Goal: Communication & Community: Answer question/provide support

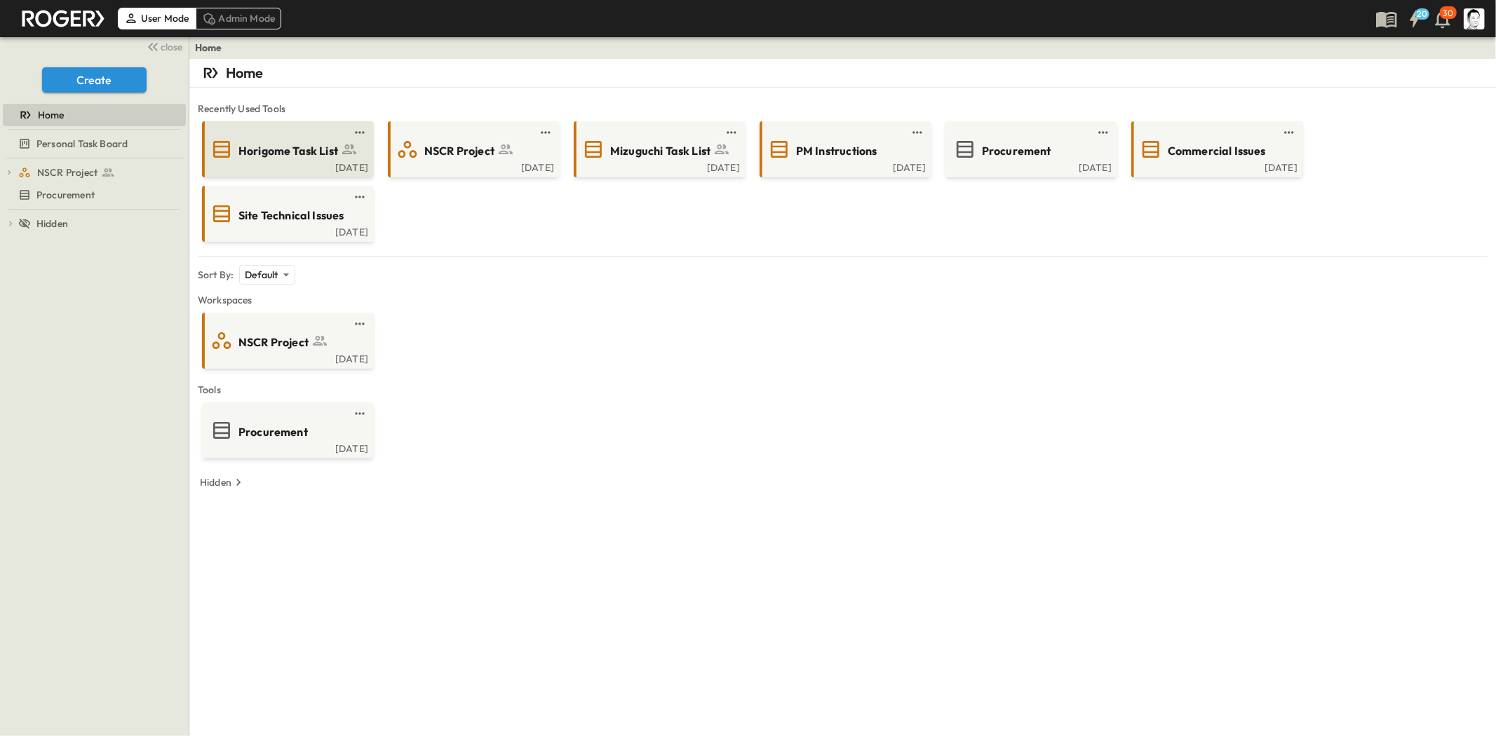
click at [318, 162] on div "[DATE]" at bounding box center [286, 166] width 163 height 11
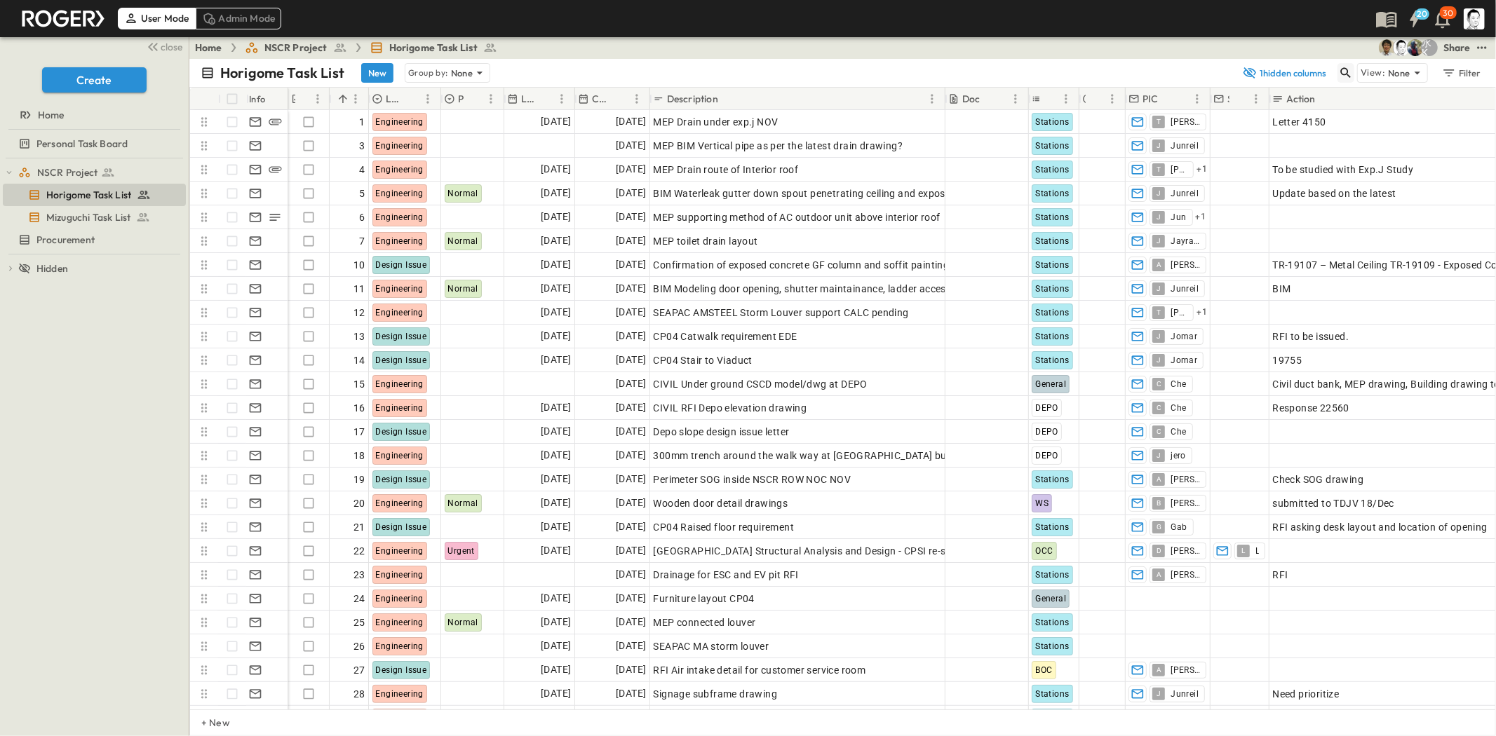
click at [1349, 78] on icon "button" at bounding box center [1346, 73] width 14 height 14
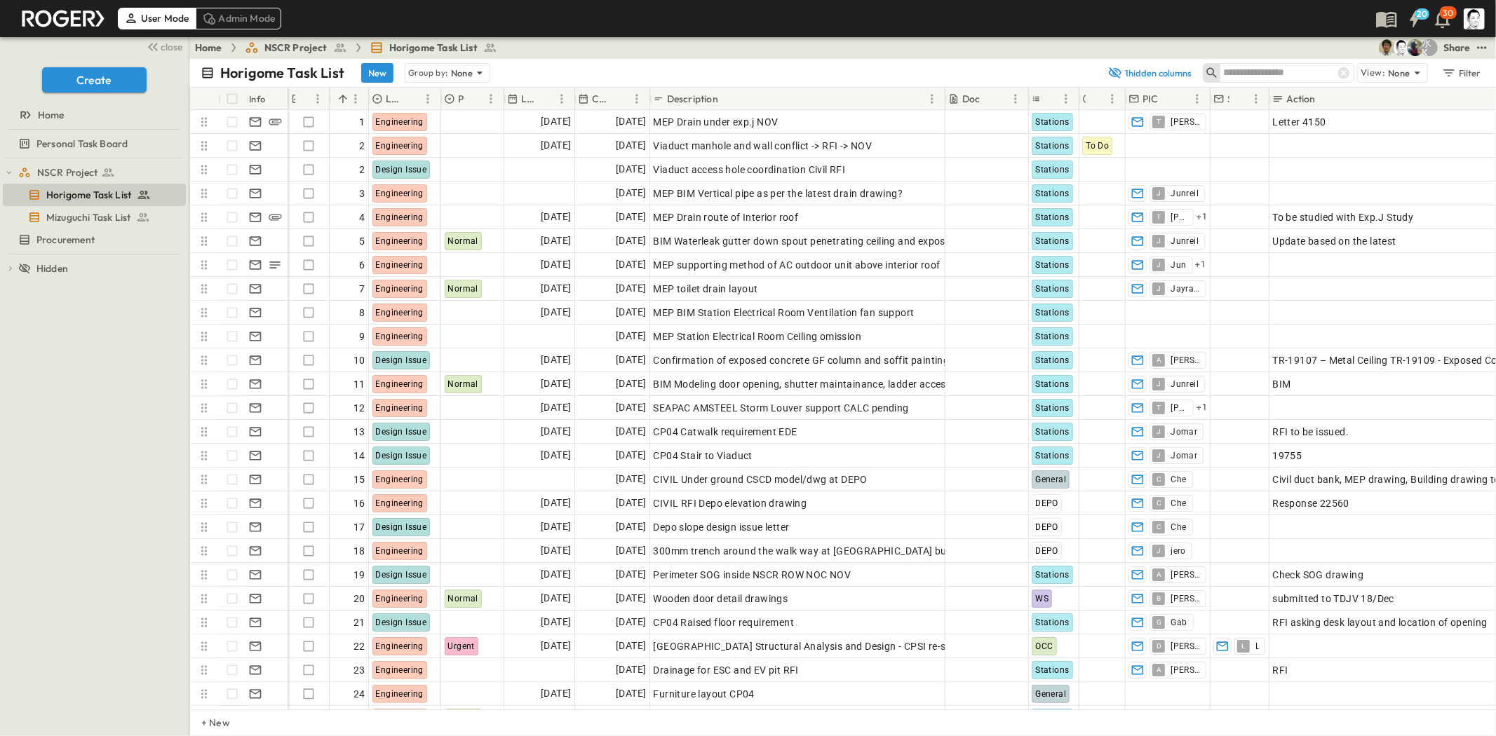
click at [1274, 74] on input "text" at bounding box center [1272, 72] width 98 height 20
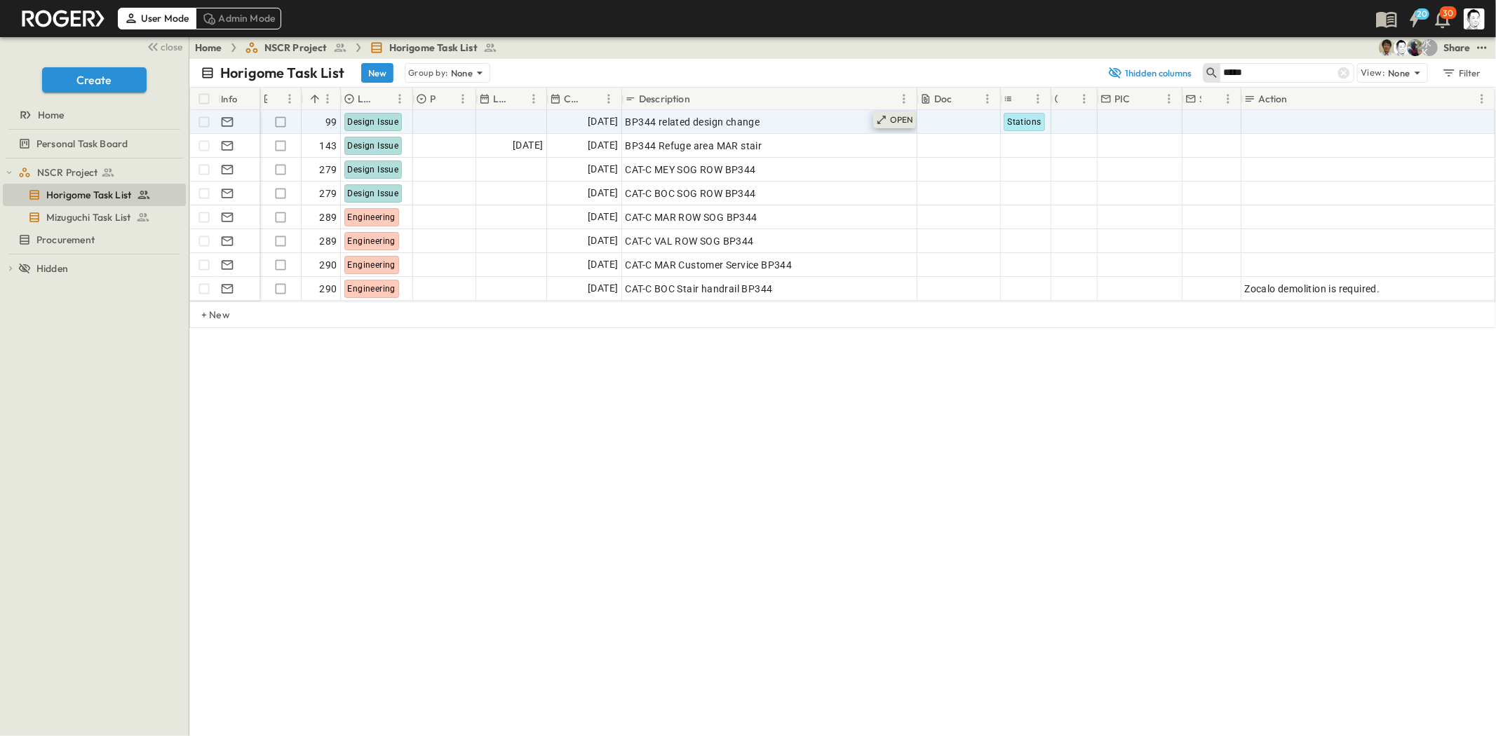
type input "*****"
click at [903, 121] on p "OPEN" at bounding box center [902, 119] width 24 height 11
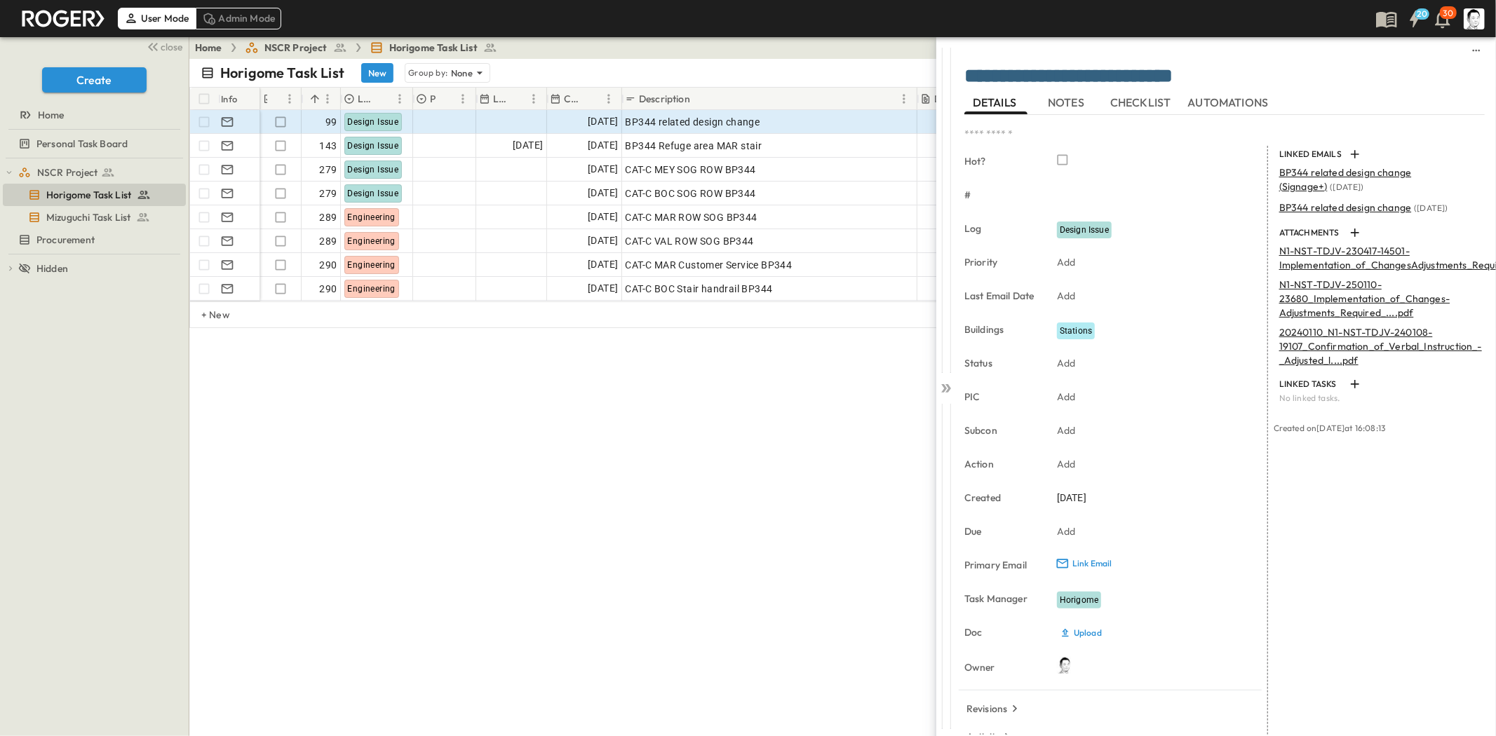
click at [1379, 268] on p "N1-NST-TDJV-230417-14501-Implementation_of_ChangesAdjustments_Required_as_per_t…" at bounding box center [1479, 258] width 400 height 28
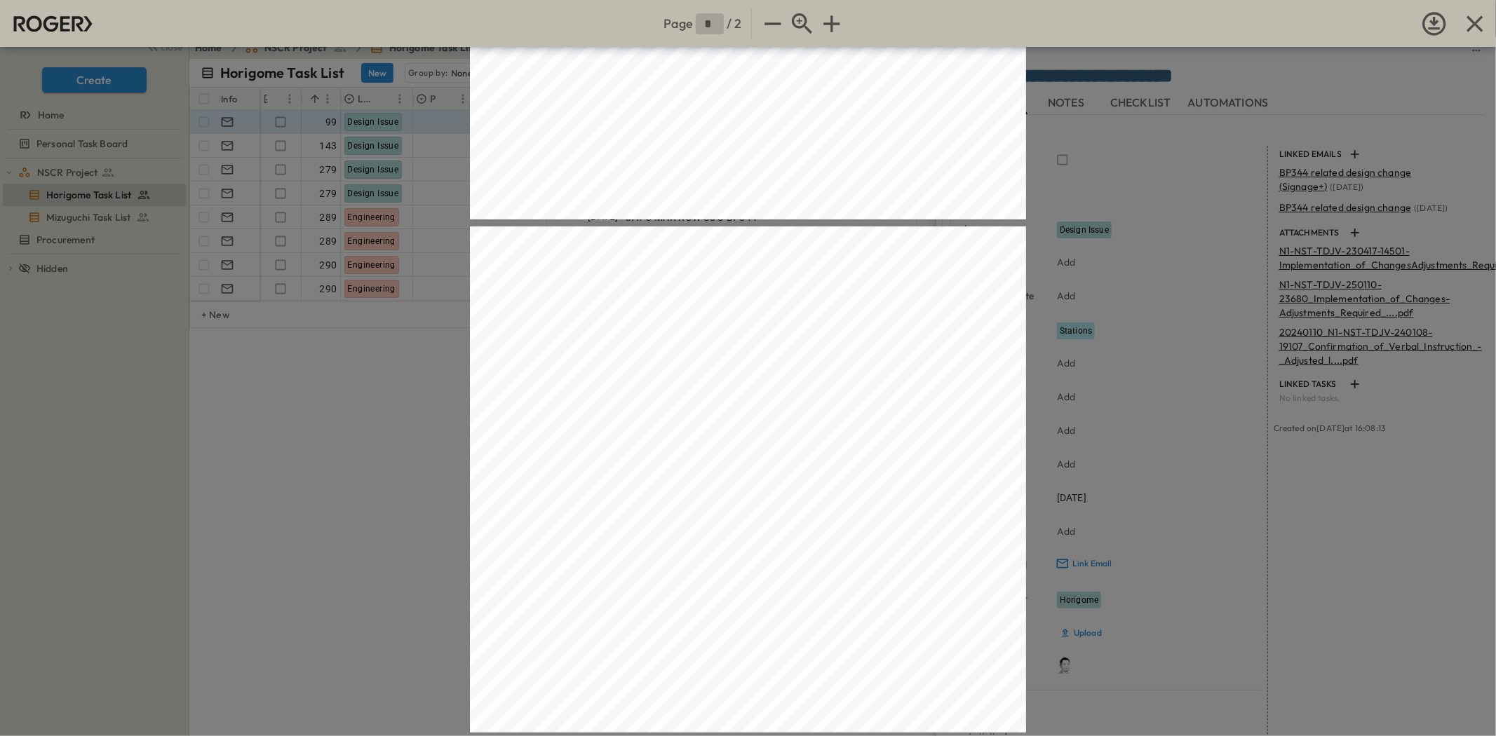
type input "*"
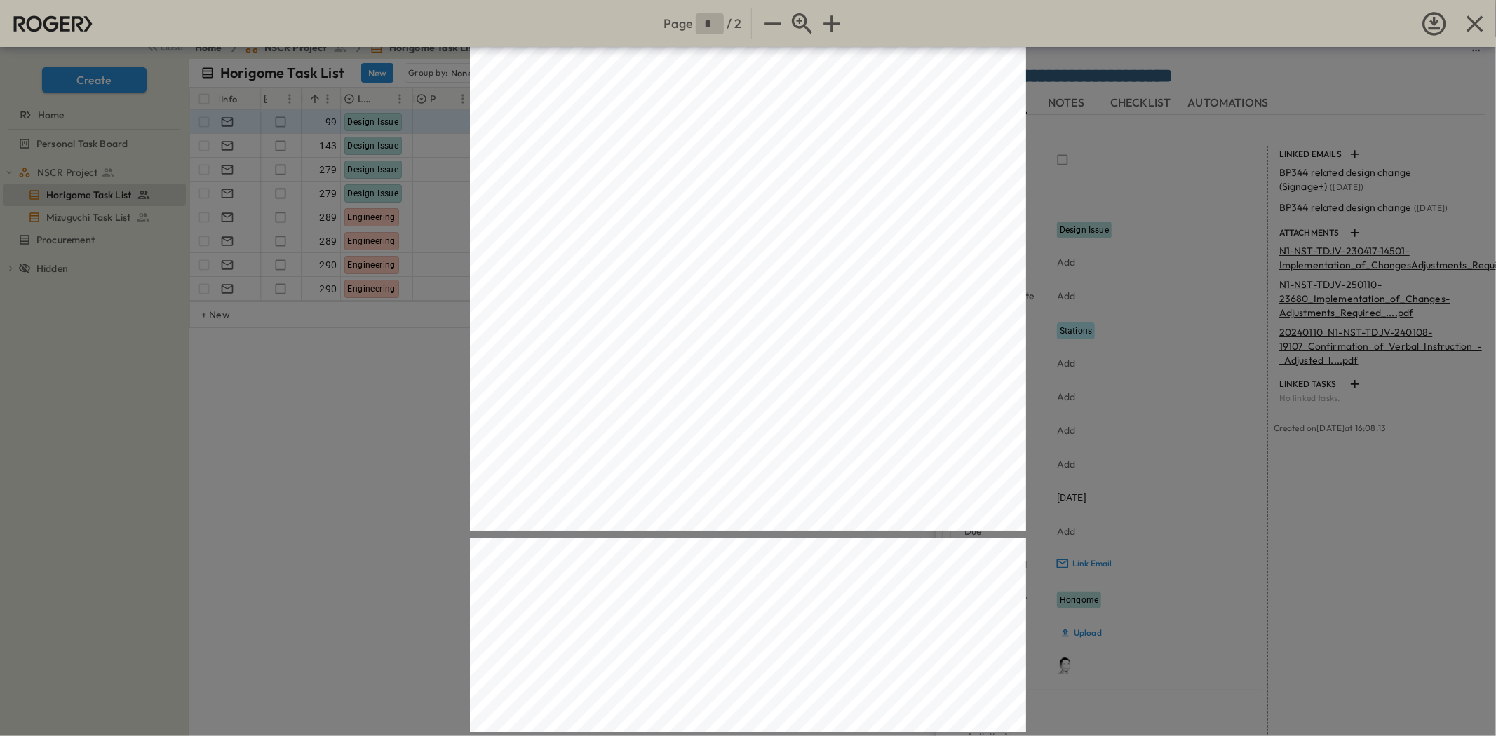
scroll to position [95, 0]
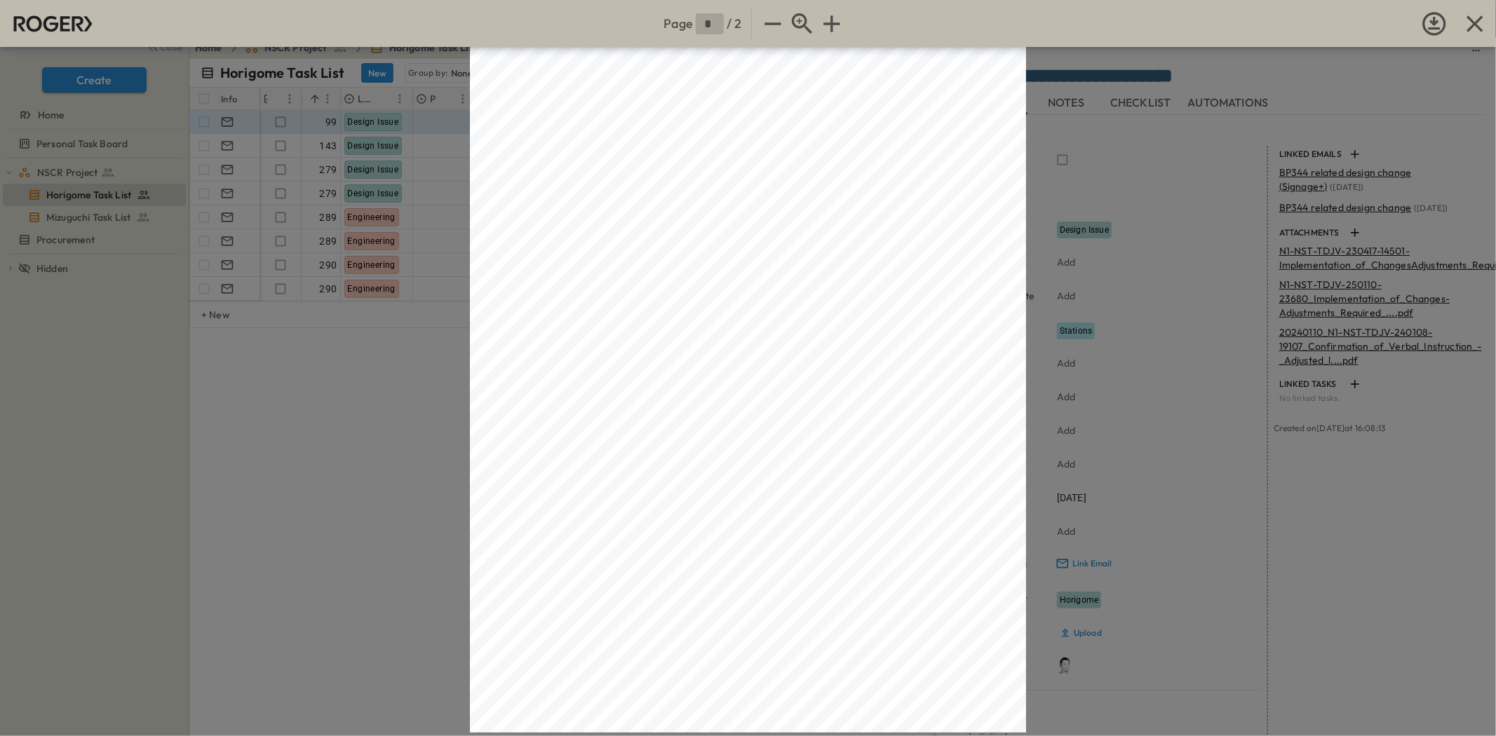
click at [1146, 363] on div "Page * / 2" at bounding box center [748, 368] width 1496 height 736
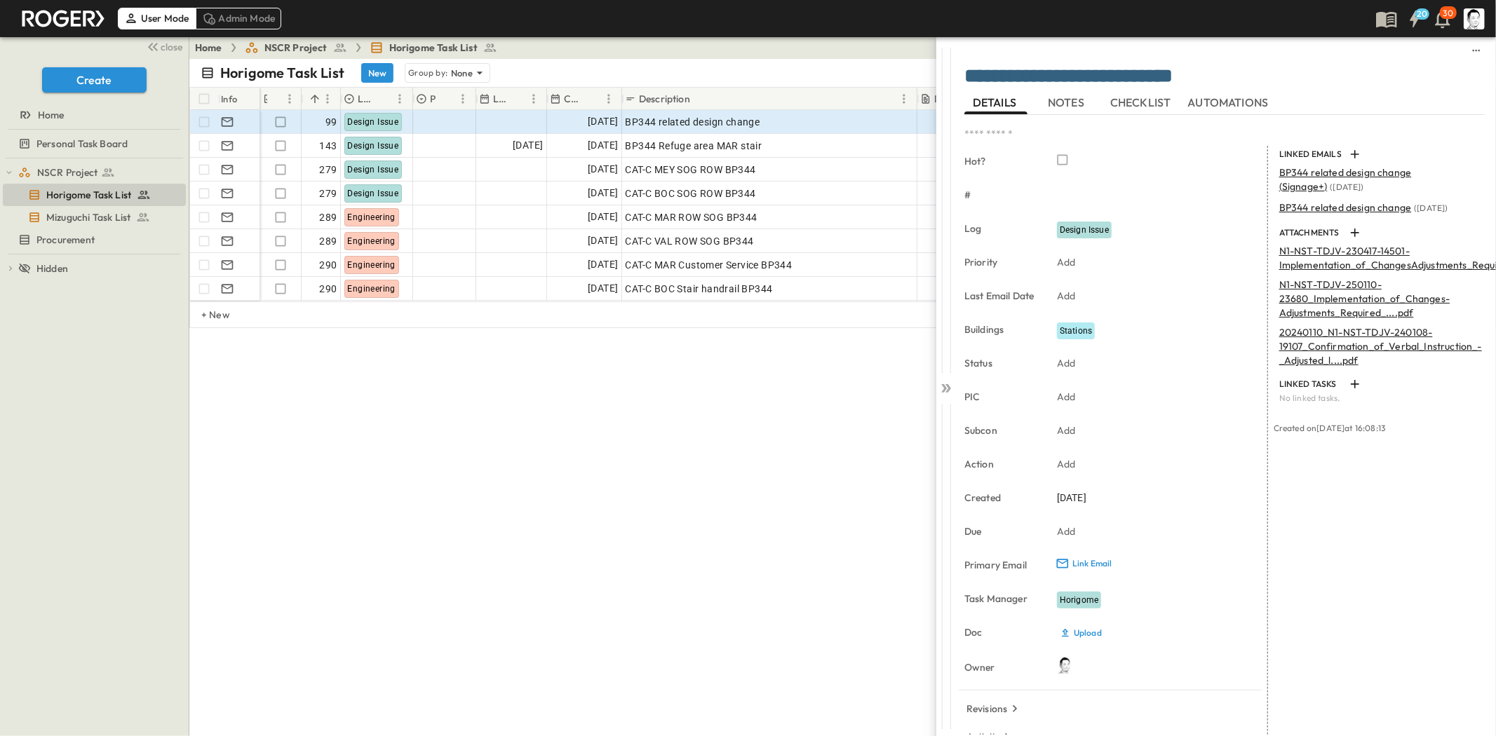
click at [1315, 312] on p "N1-NST-TDJV-250110-23680_Implementation_of_Changes-Adjustments_Required_....pdf" at bounding box center [1377, 299] width 197 height 42
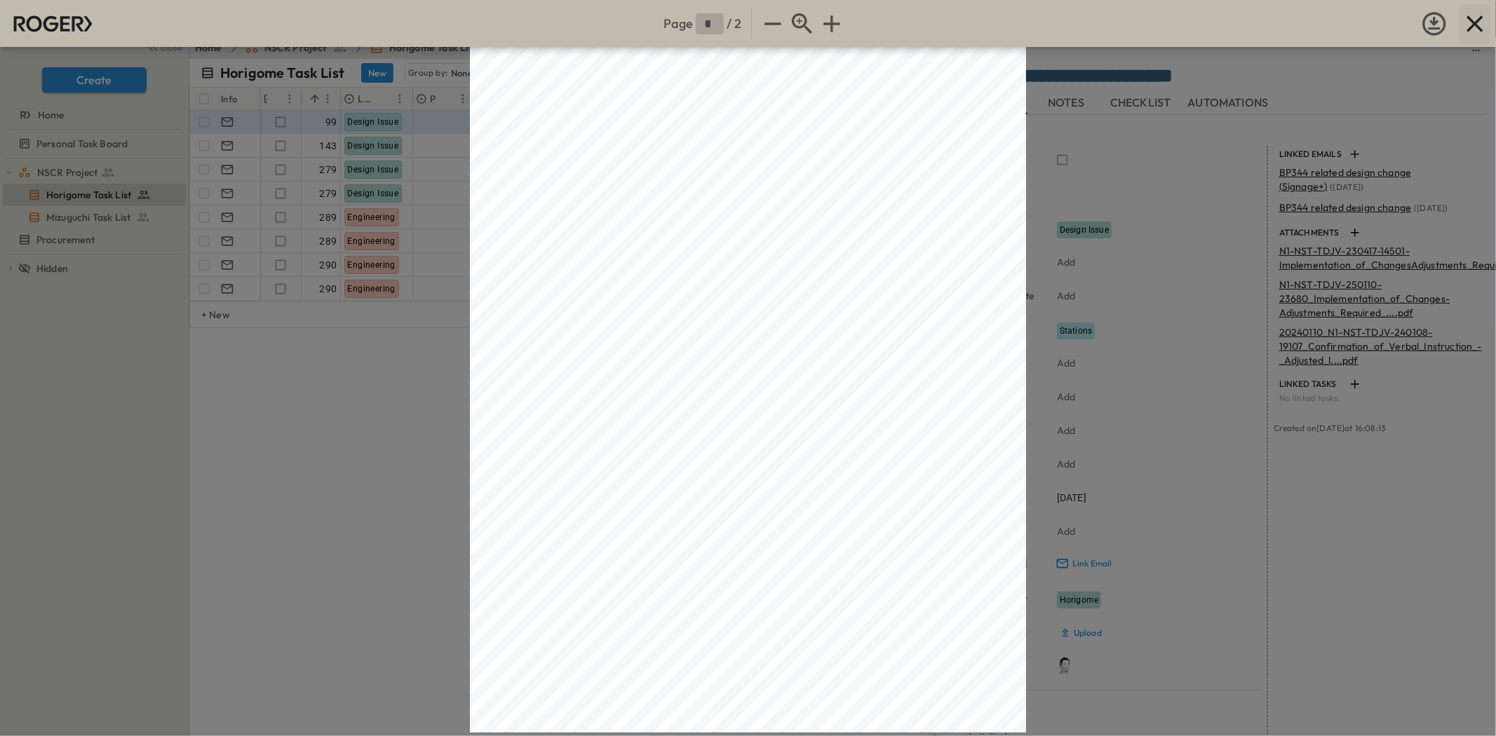
click at [1477, 32] on icon "button" at bounding box center [1475, 24] width 28 height 28
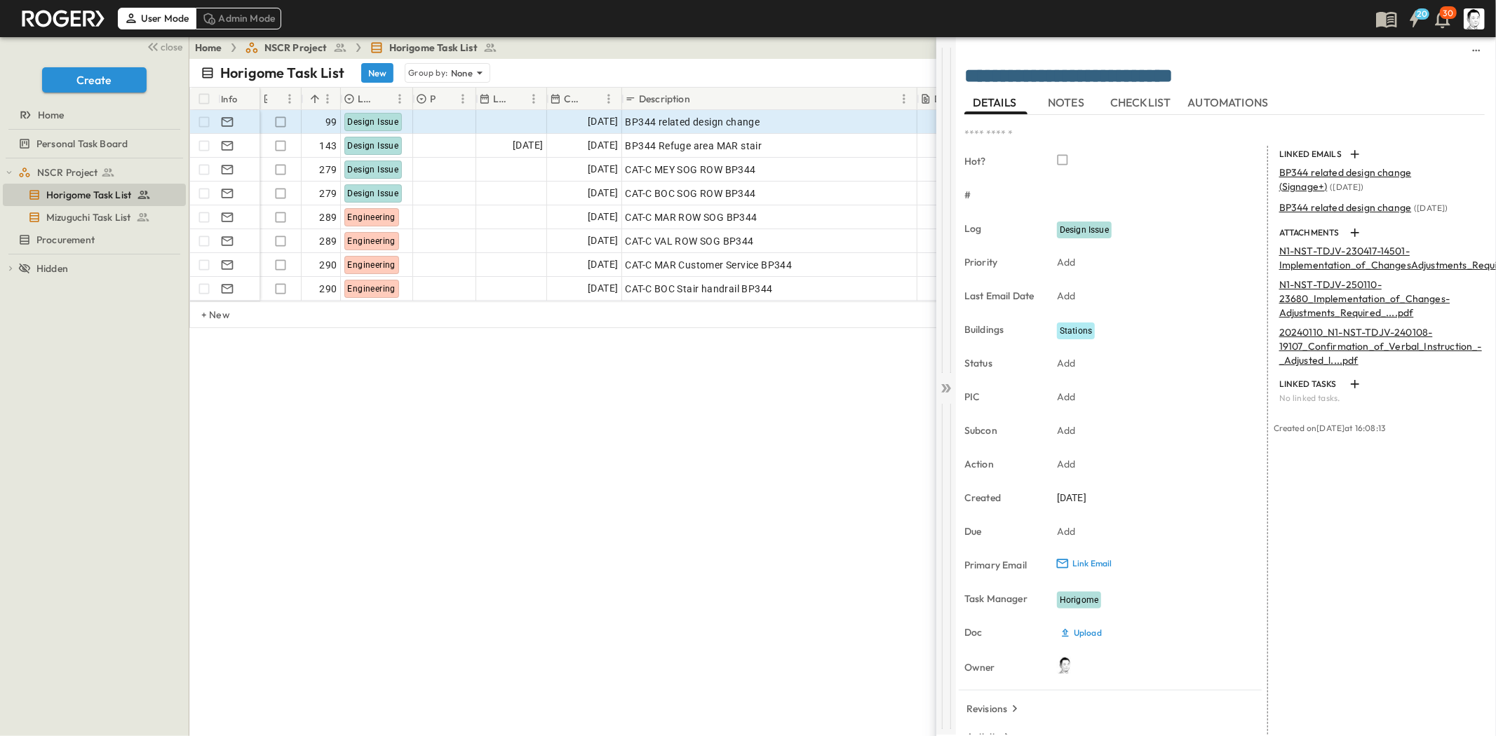
click at [941, 394] on icon at bounding box center [946, 388] width 14 height 14
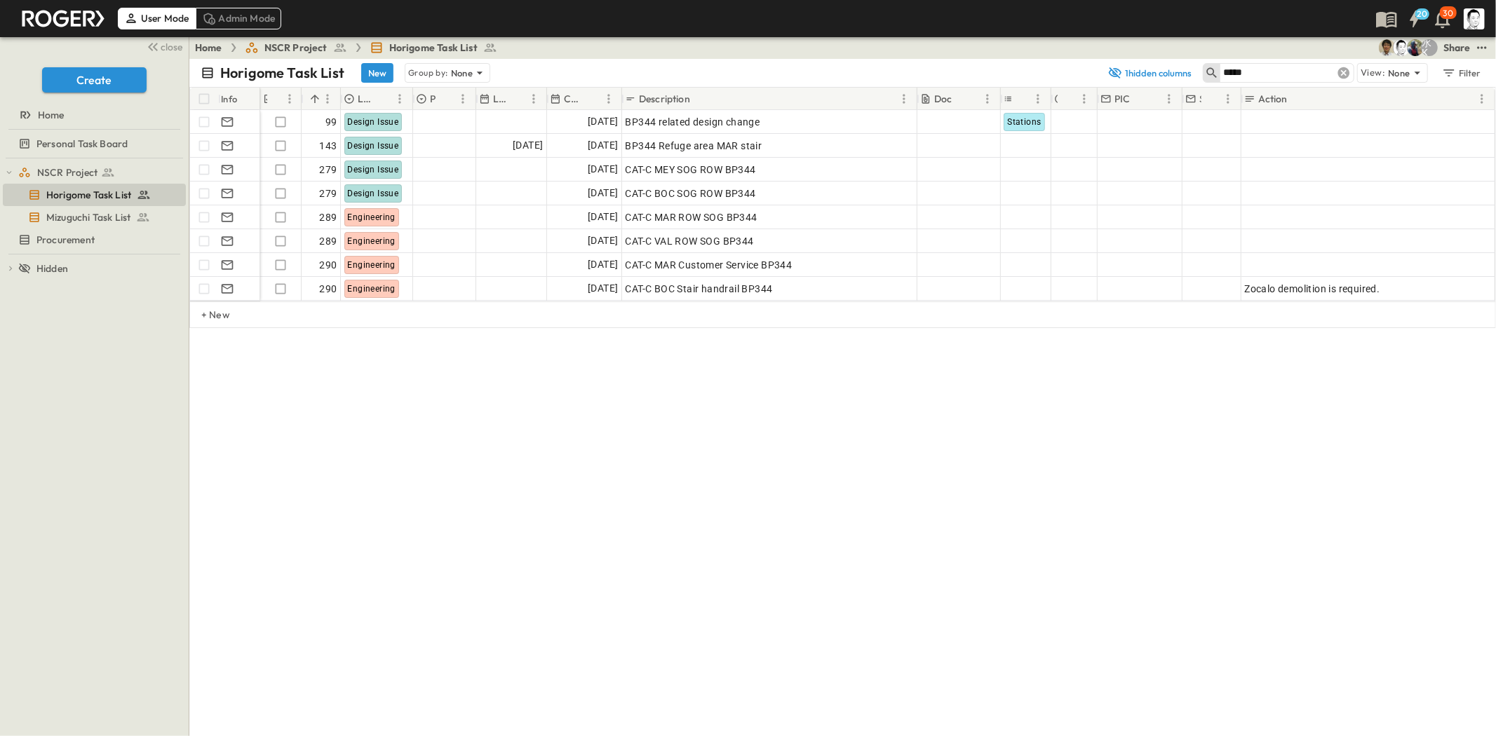
click at [1348, 66] on icon at bounding box center [1344, 73] width 14 height 14
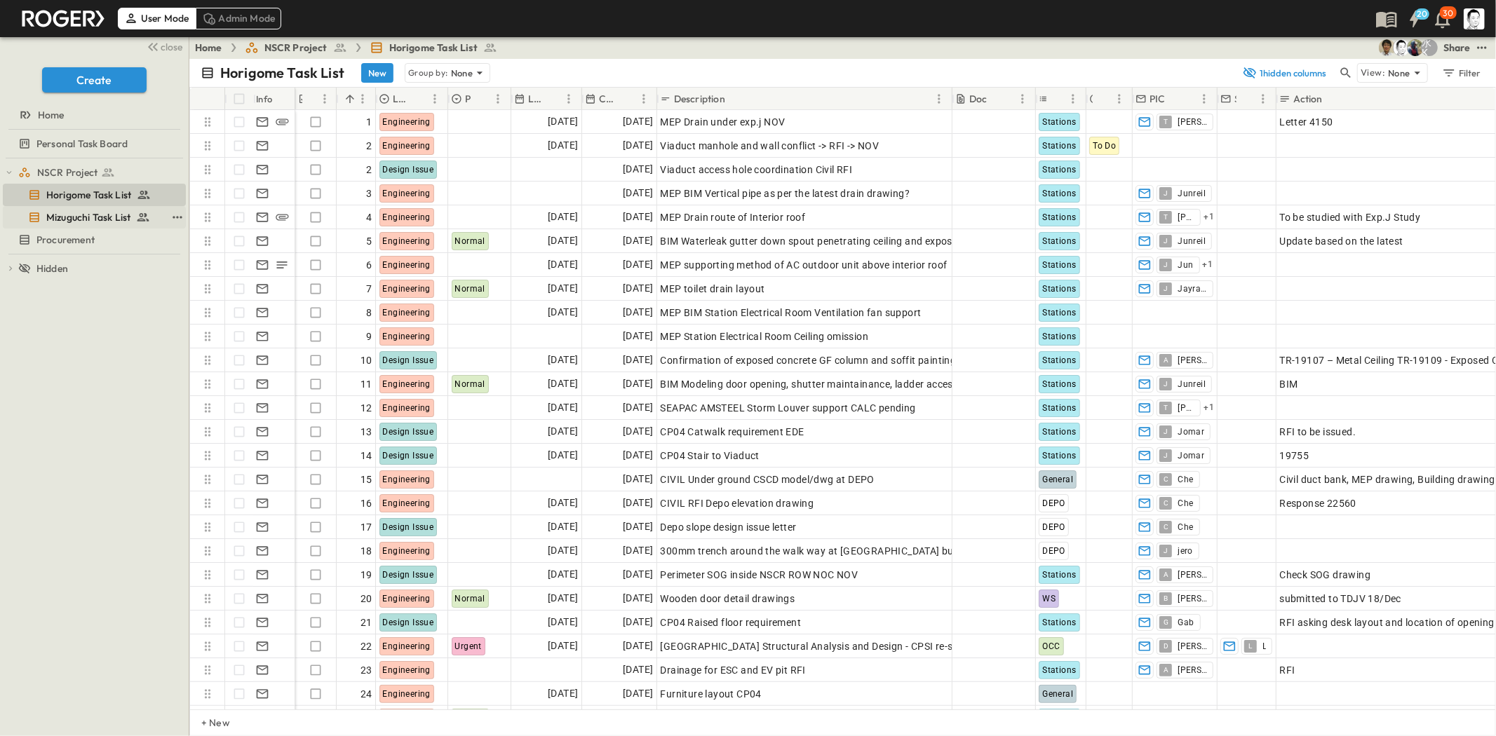
click at [101, 219] on span "Mizuguchi Task List" at bounding box center [88, 217] width 84 height 14
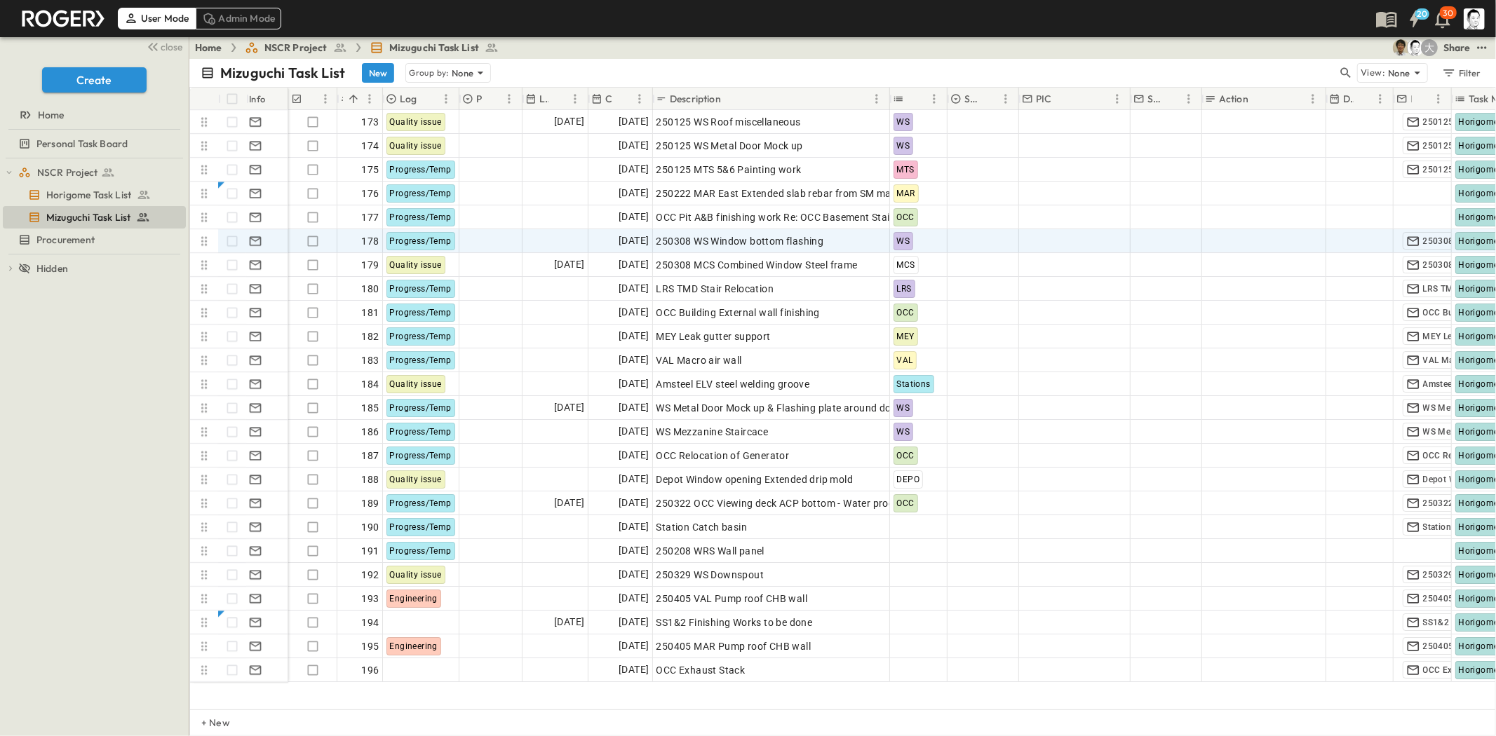
scroll to position [3973, 0]
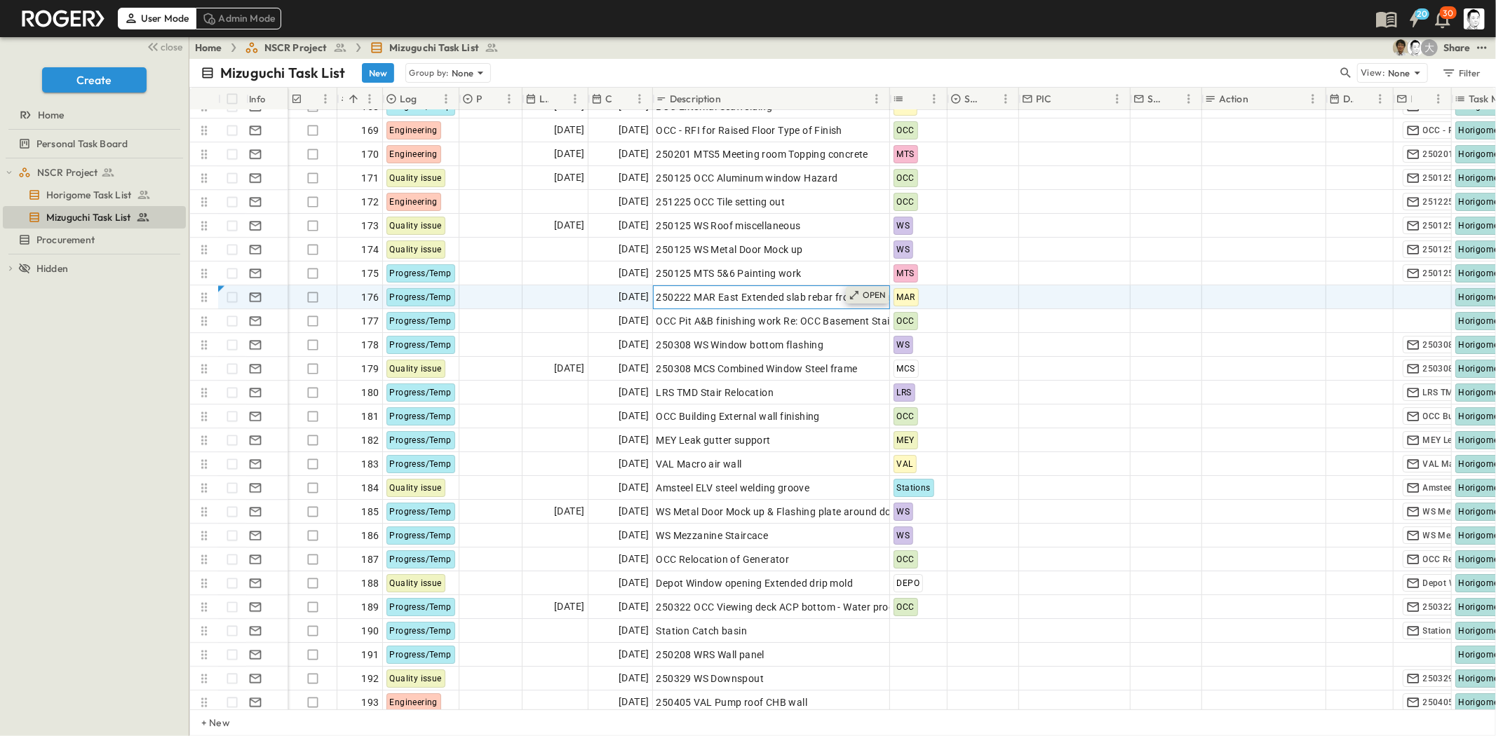
click at [884, 298] on p "OPEN" at bounding box center [875, 295] width 24 height 11
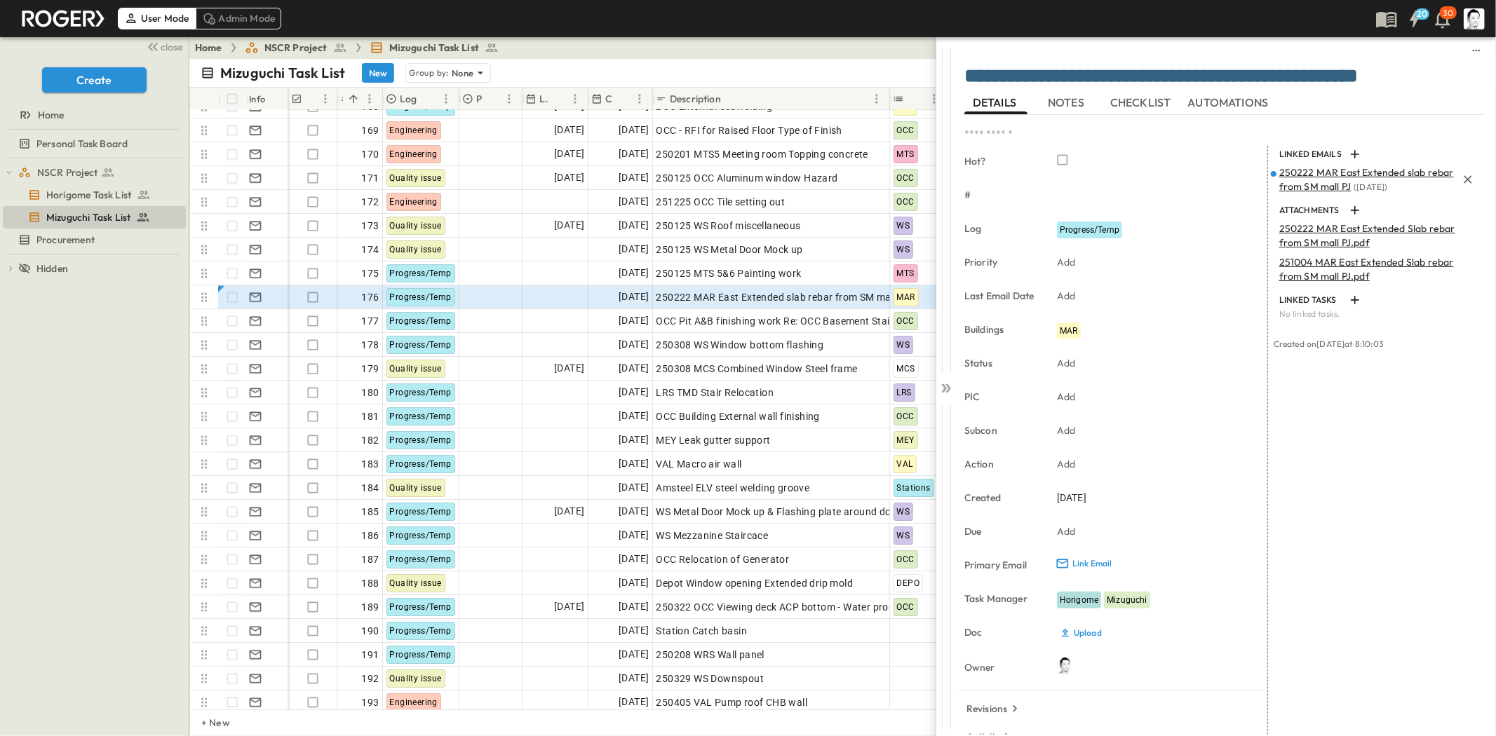
click at [1297, 184] on span "250222 MAR East Extended slab rebar from SM mall PJ" at bounding box center [1366, 179] width 175 height 27
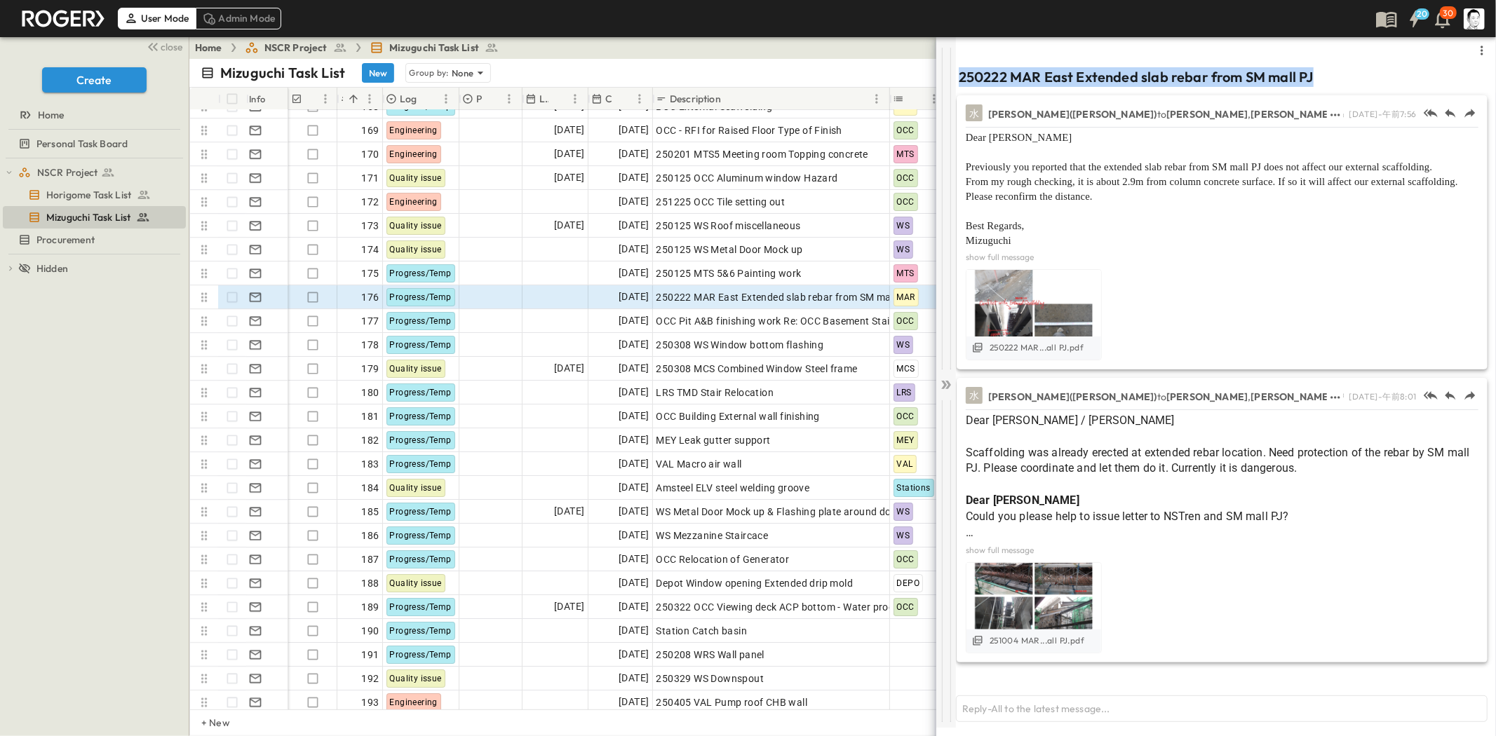
drag, startPoint x: 1323, startPoint y: 76, endPoint x: 955, endPoint y: 83, distance: 367.5
click at [955, 83] on div "250222 MAR East Extended slab rebar from SM mall PJ 水 [PERSON_NAME]([PERSON_NAM…" at bounding box center [1216, 381] width 560 height 691
copy div "250222 MAR East Extended slab rebar from SM mall PJ"
click at [947, 384] on icon at bounding box center [946, 385] width 14 height 14
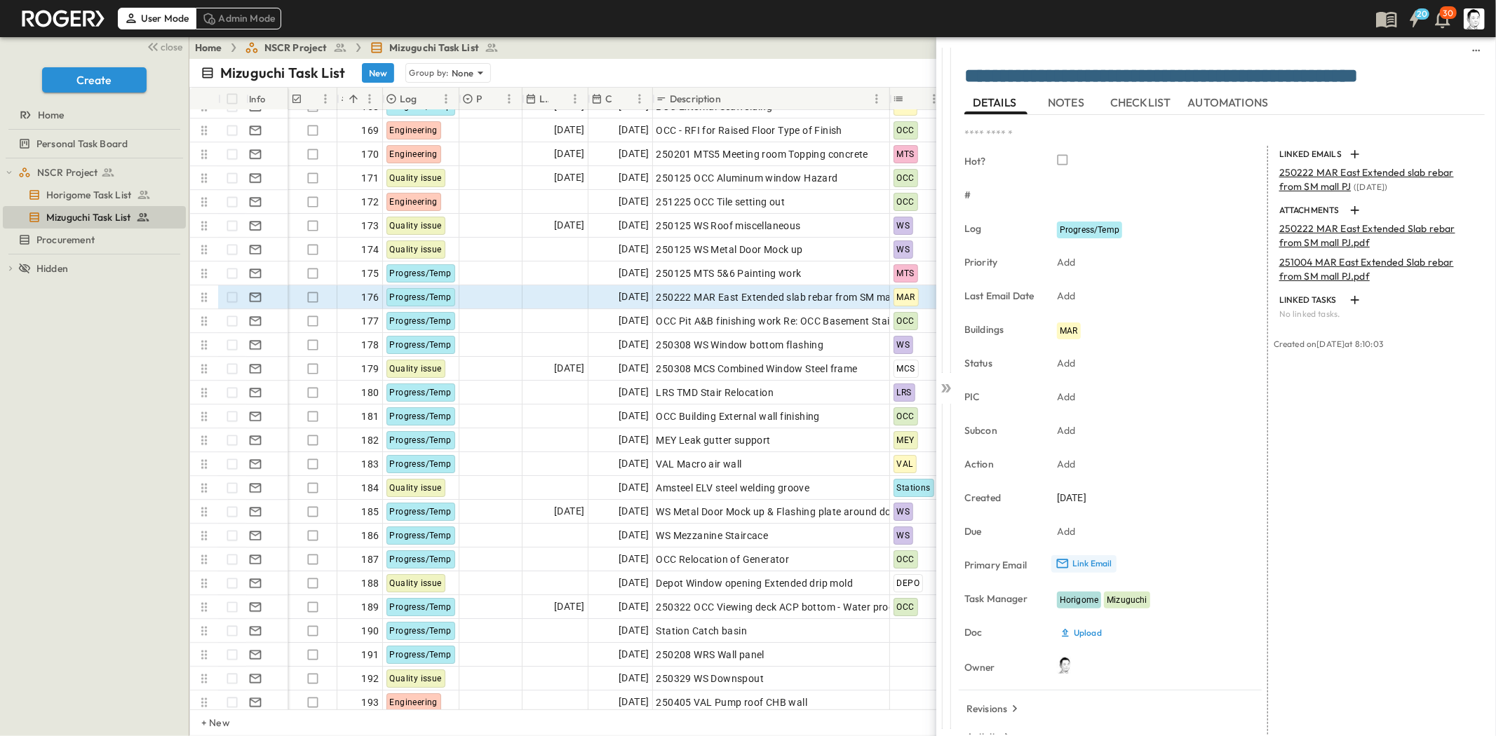
click at [1089, 563] on p "Link Email" at bounding box center [1092, 563] width 40 height 11
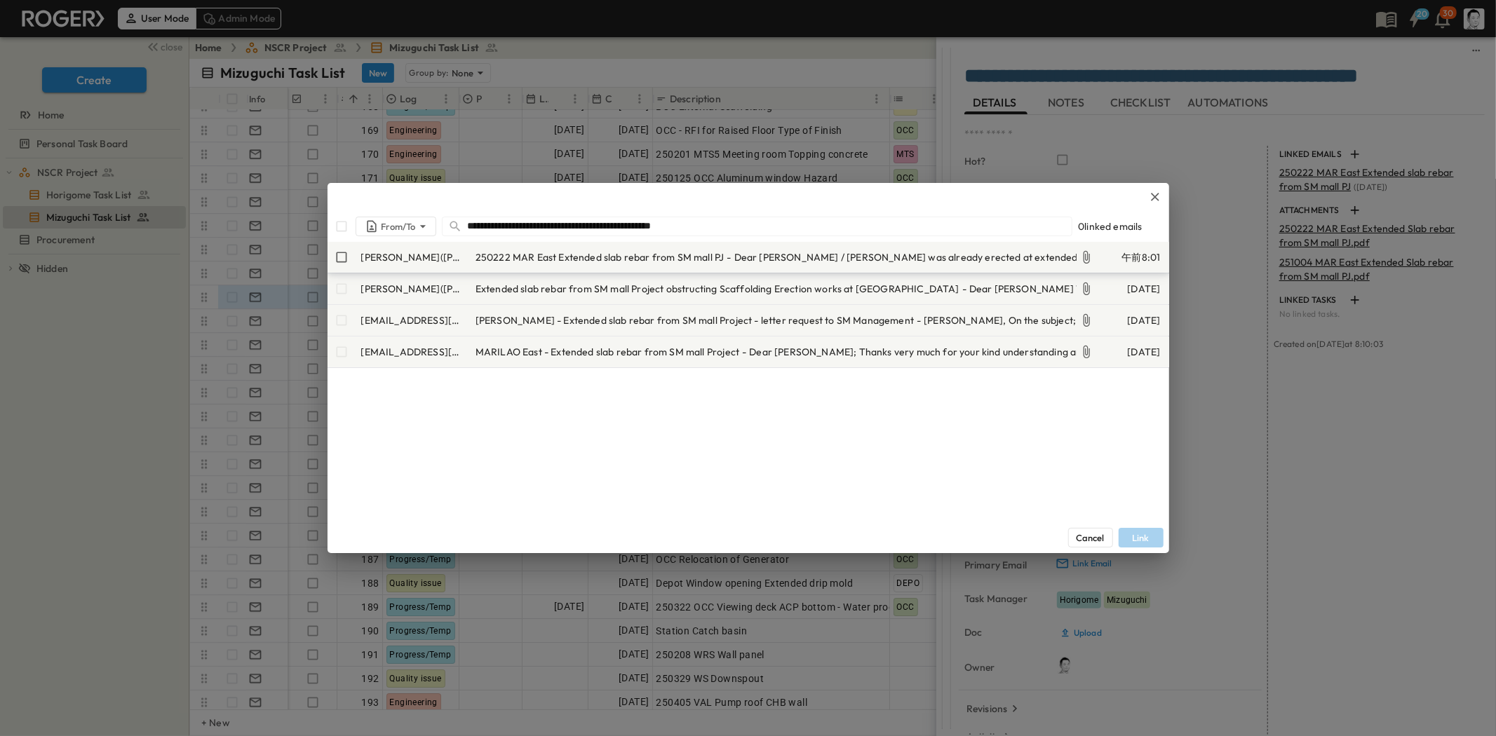
type input "**********"
click at [346, 250] on div "[PERSON_NAME]([PERSON_NAME])" at bounding box center [397, 257] width 140 height 25
click at [1158, 528] on button "Link" at bounding box center [1140, 538] width 45 height 20
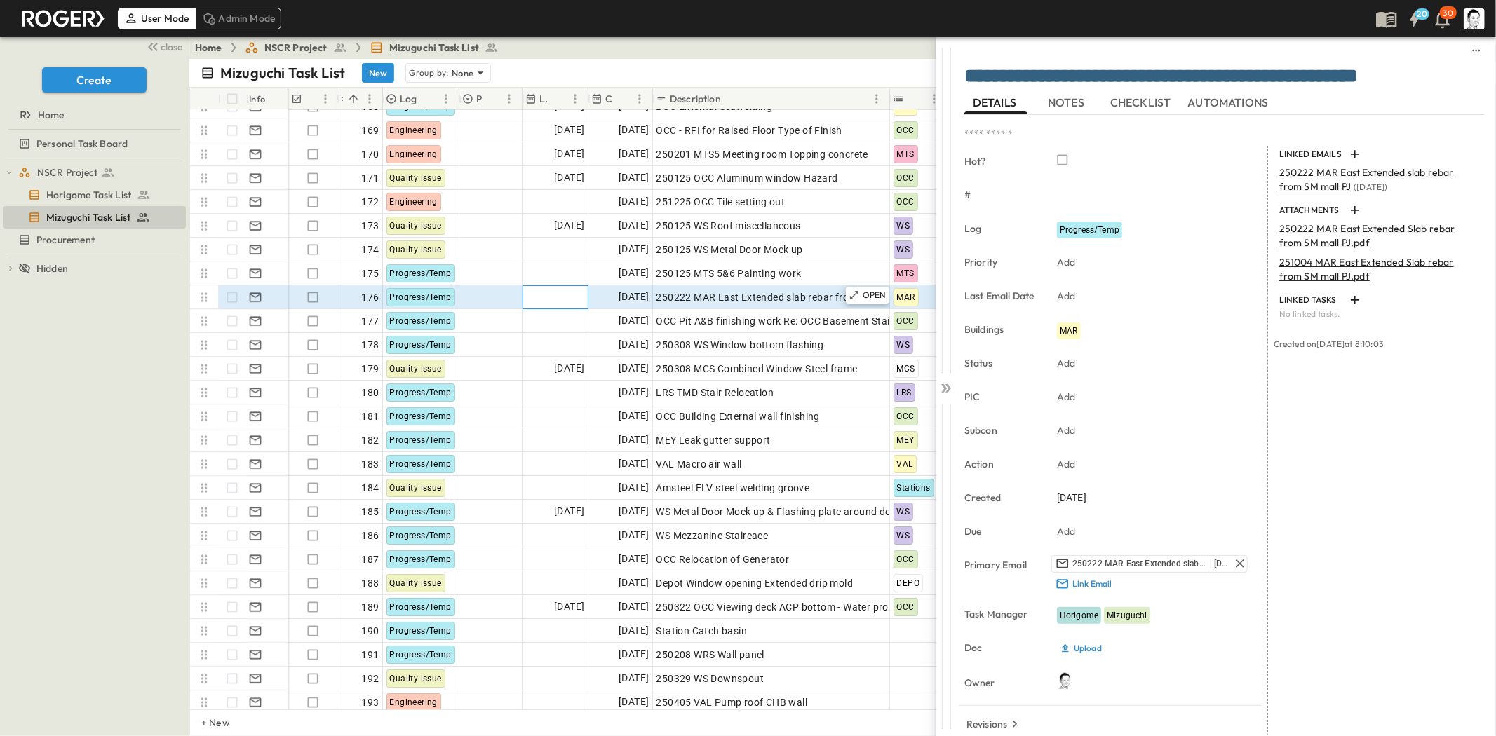
click at [548, 297] on div at bounding box center [555, 297] width 65 height 22
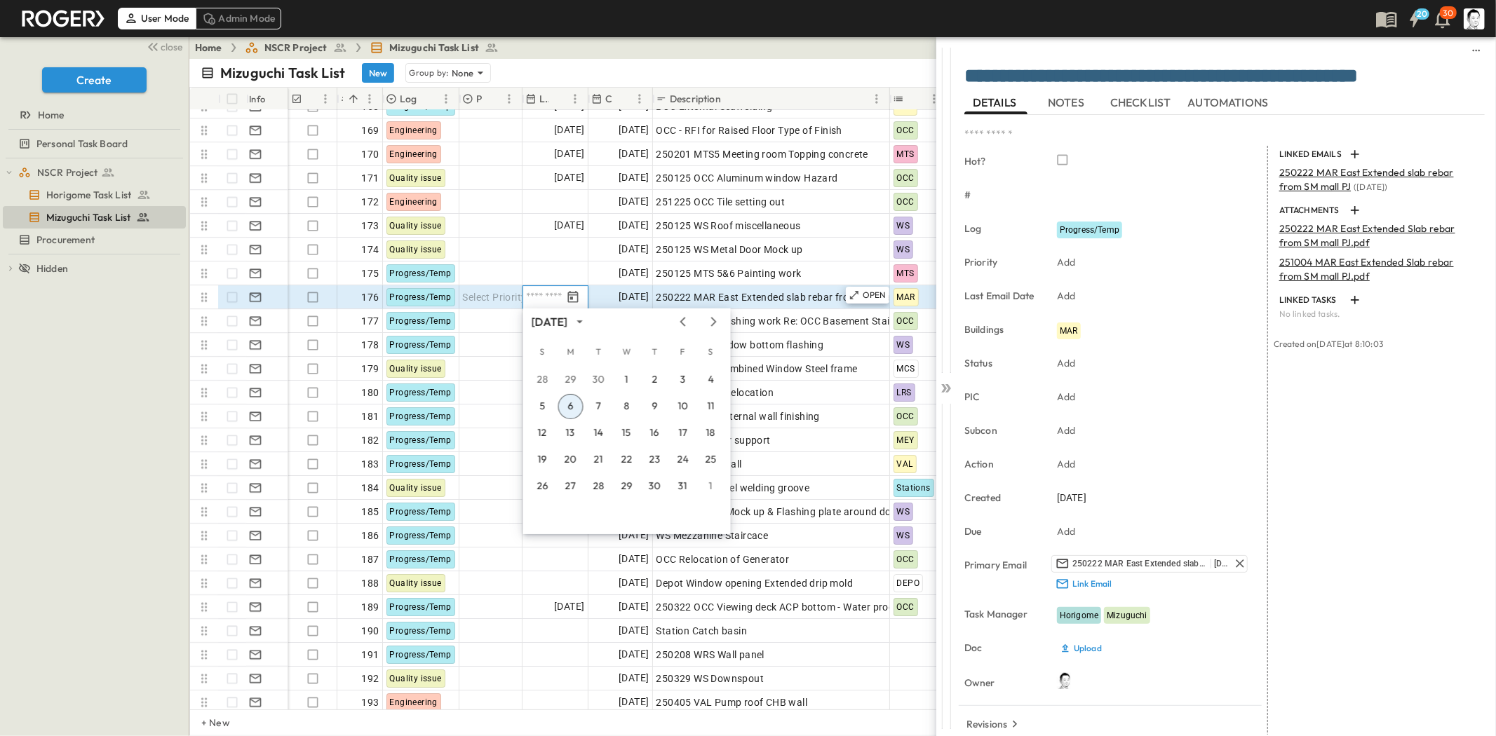
click at [567, 400] on button "6" at bounding box center [570, 406] width 25 height 25
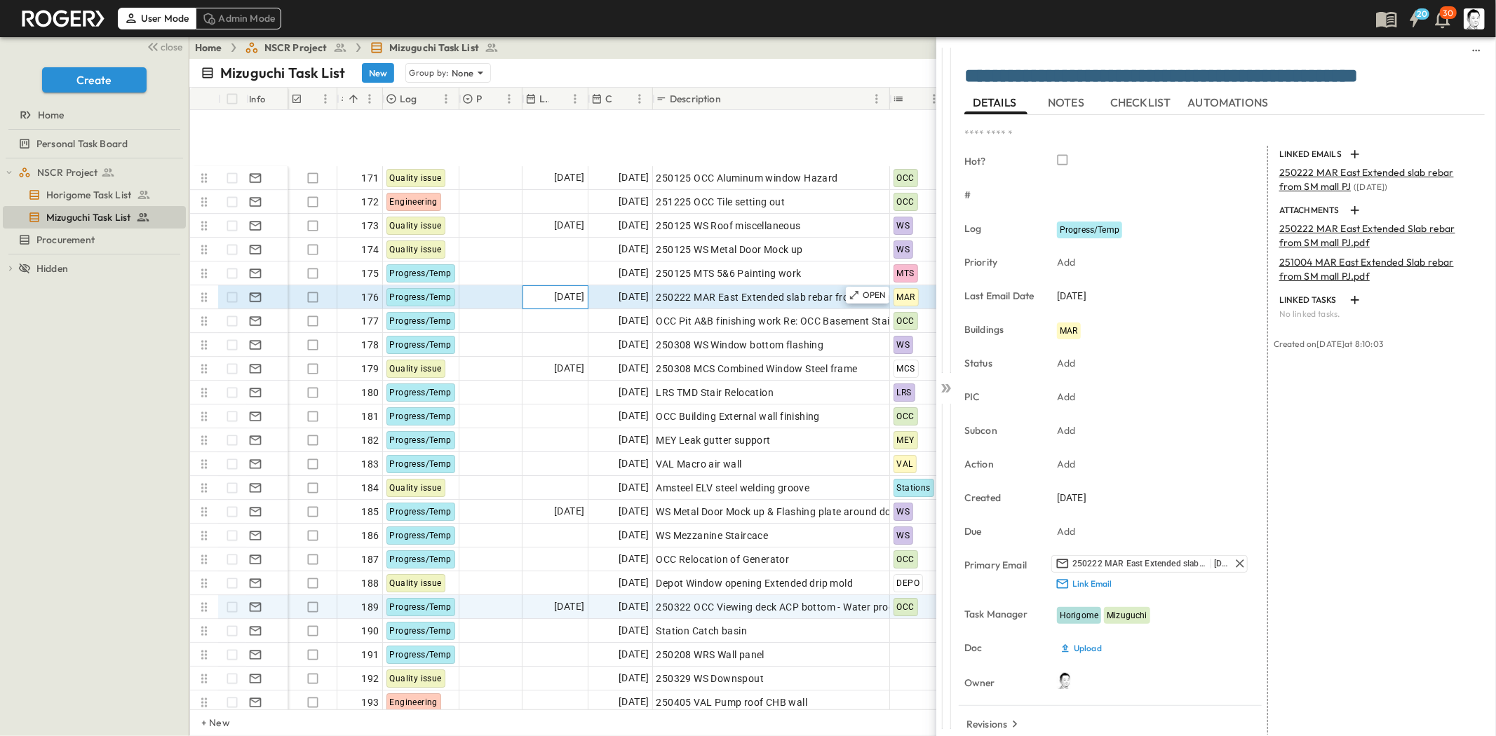
scroll to position [4077, 0]
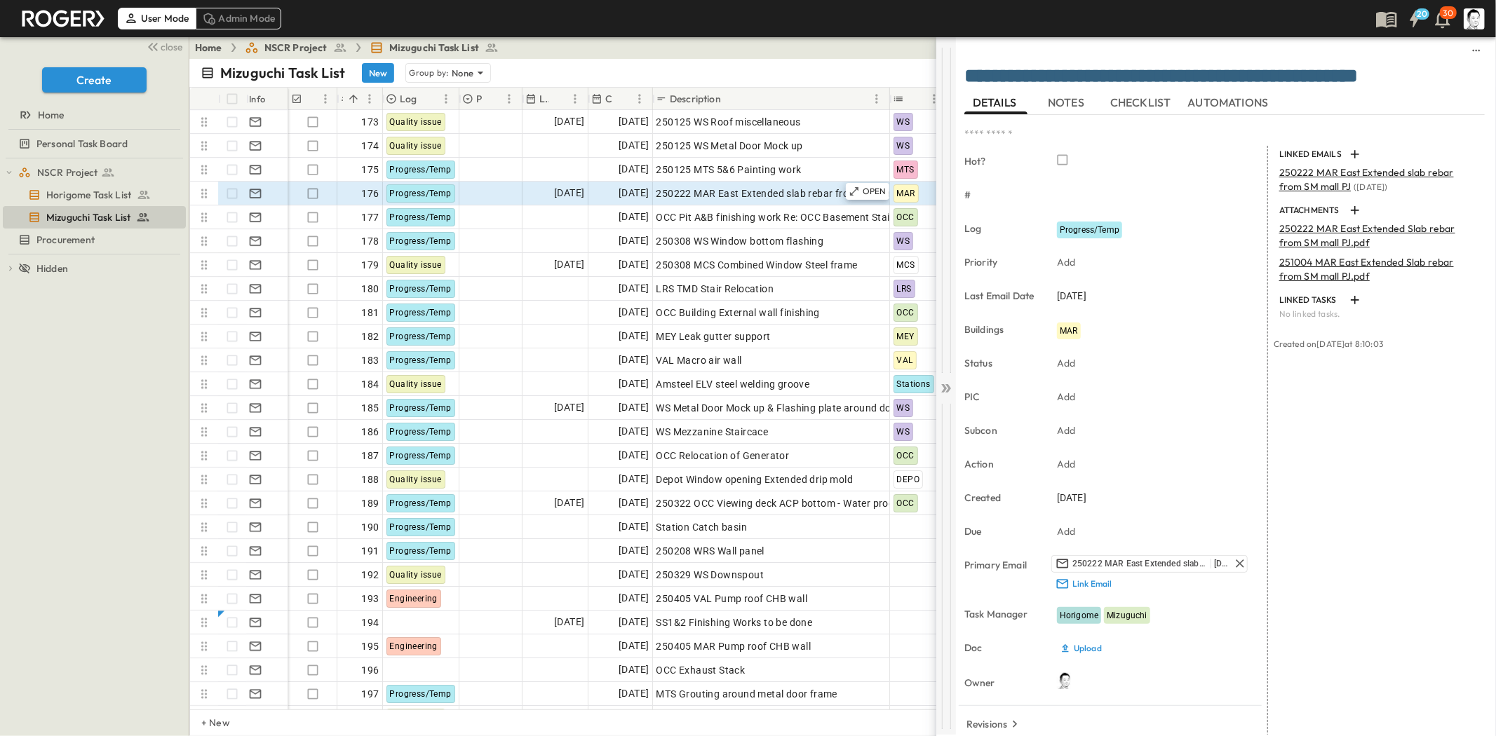
click at [947, 384] on icon at bounding box center [946, 388] width 14 height 14
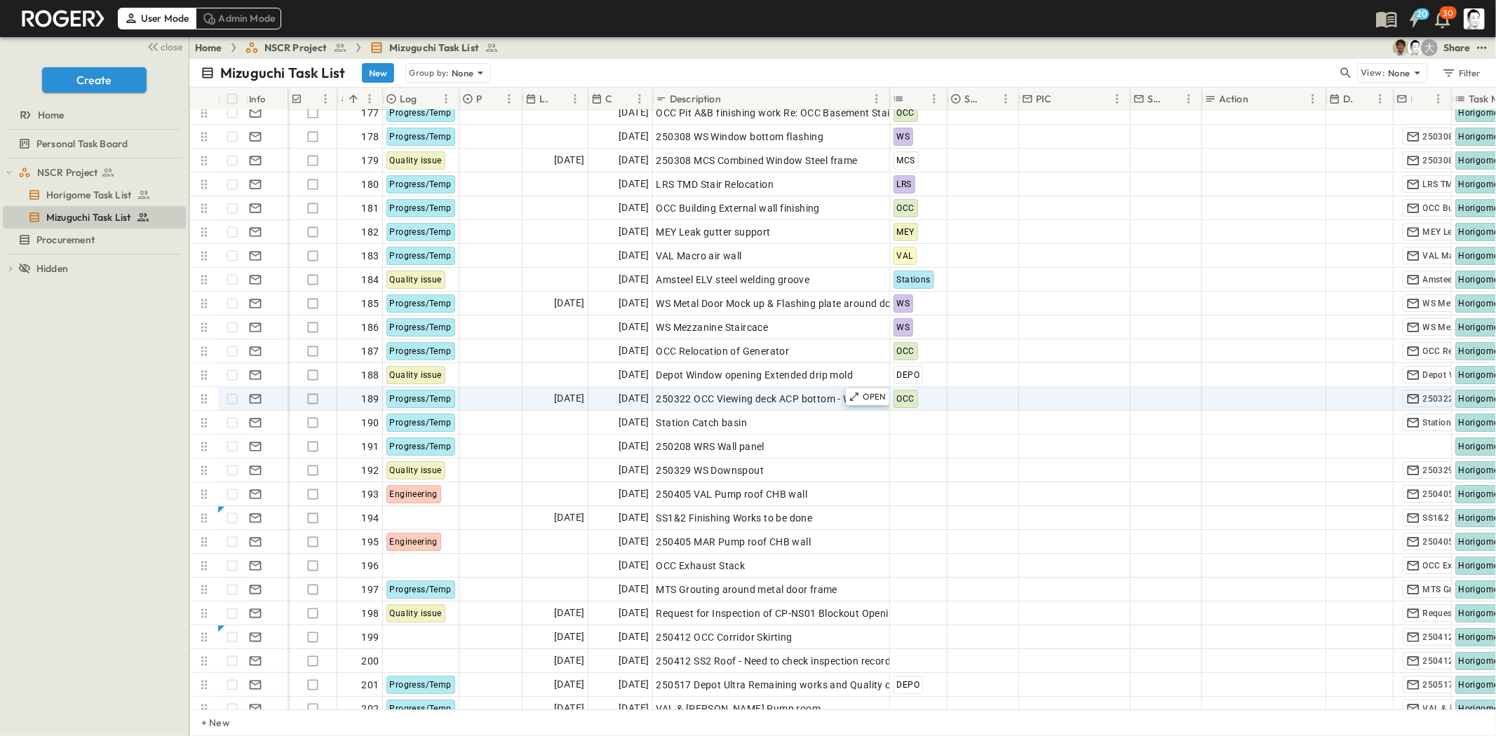
scroll to position [4104, 0]
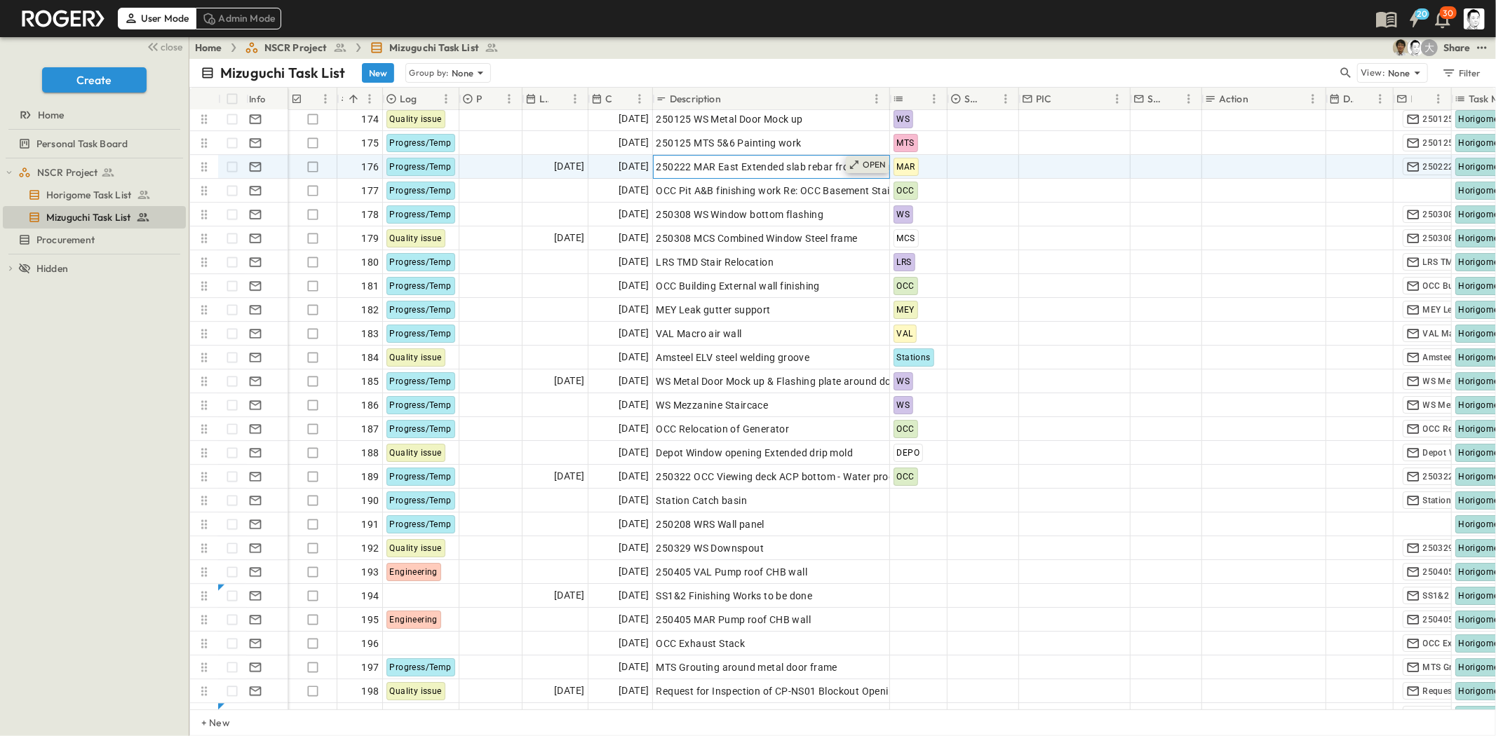
click at [872, 166] on p "OPEN" at bounding box center [875, 164] width 24 height 11
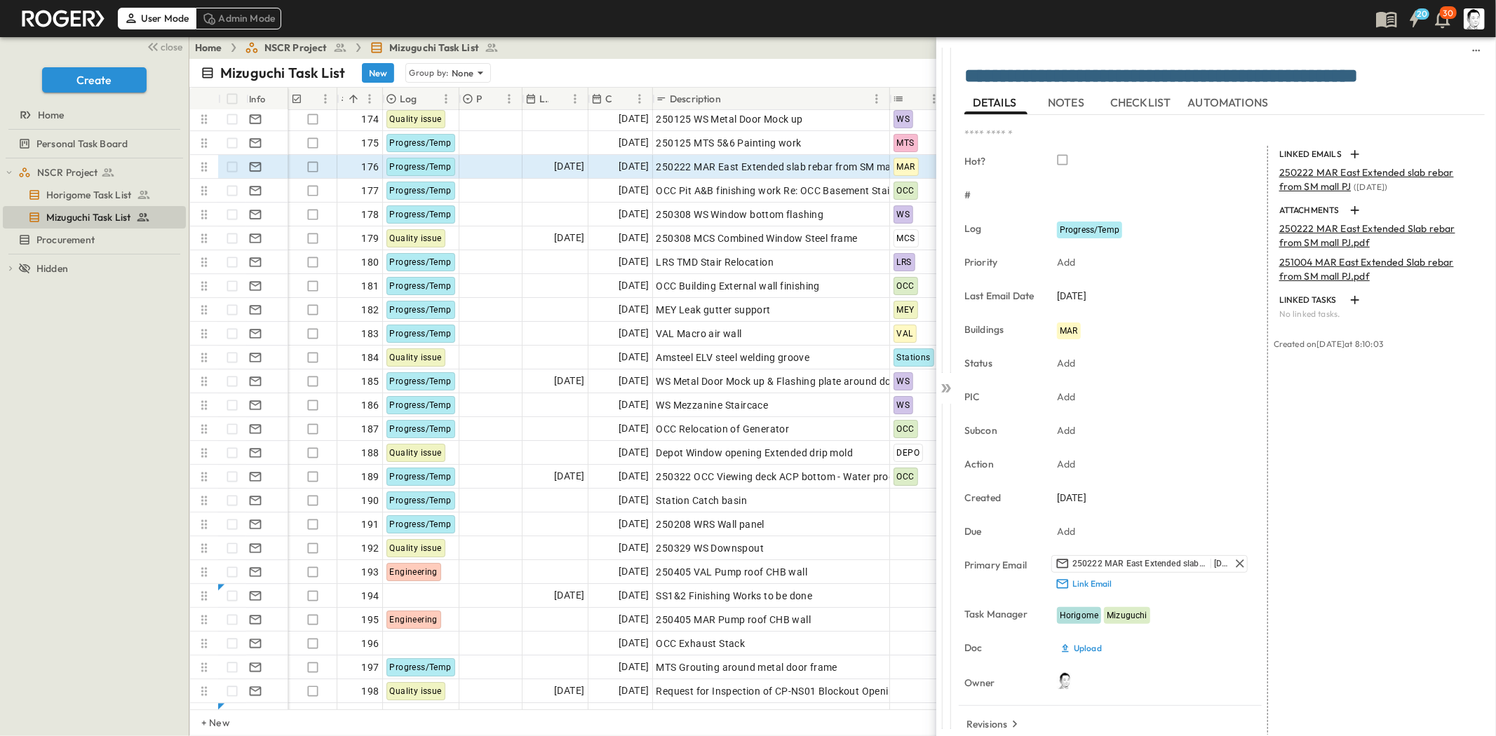
click at [1314, 269] on p "251004 MAR East Extended Slab rebar from SM mall PJ.pdf" at bounding box center [1377, 269] width 197 height 28
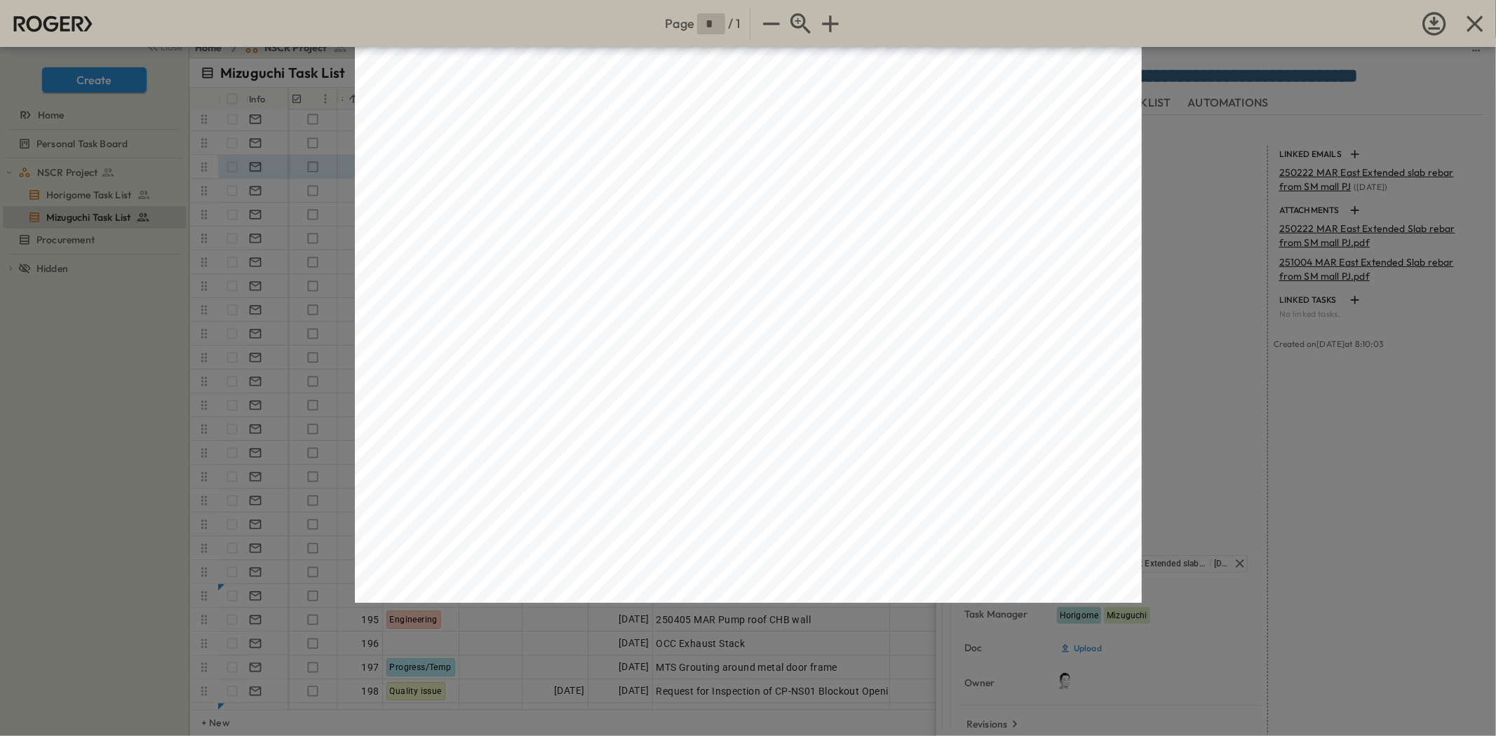
click at [1303, 493] on div "Page * / 1" at bounding box center [748, 368] width 1496 height 736
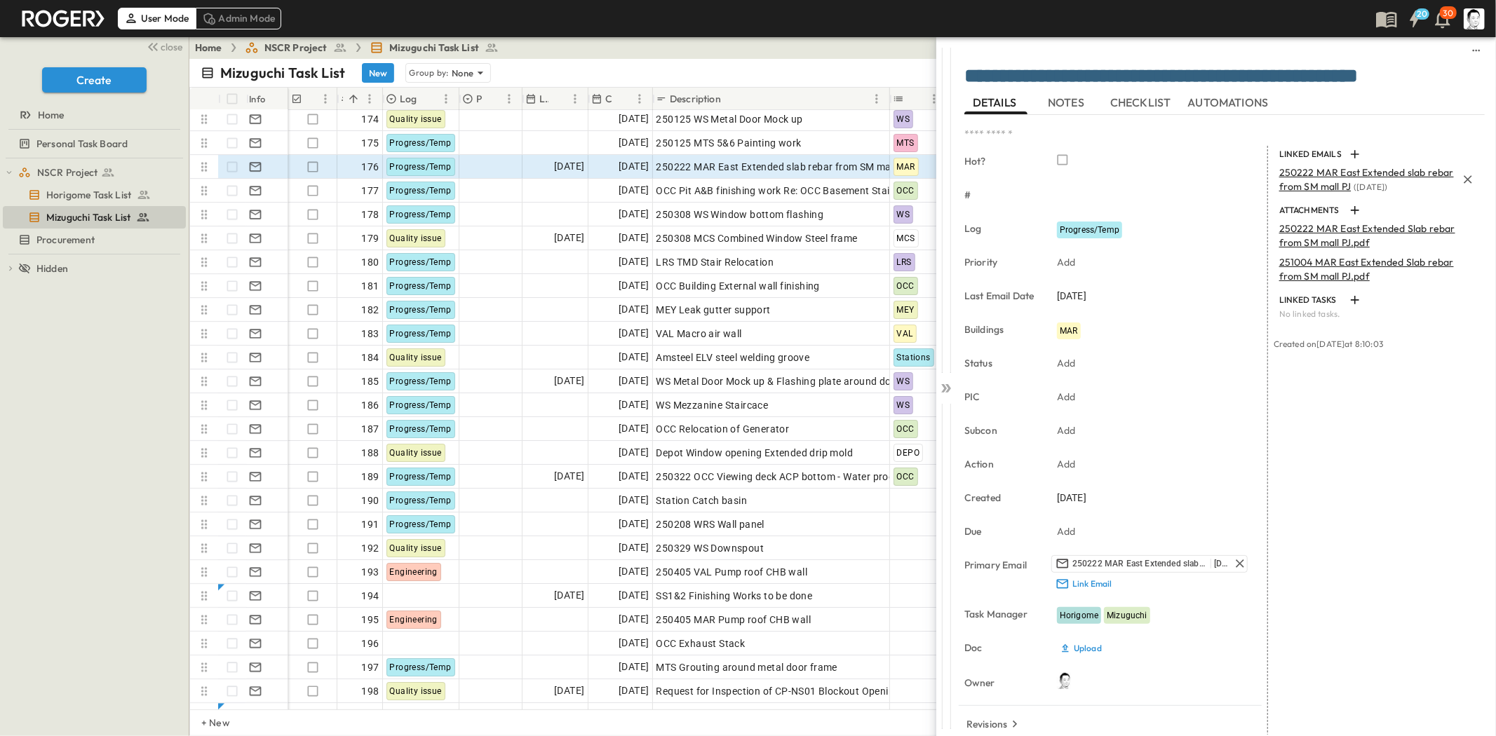
click at [1316, 183] on span "250222 MAR East Extended slab rebar from SM mall PJ" at bounding box center [1366, 179] width 175 height 27
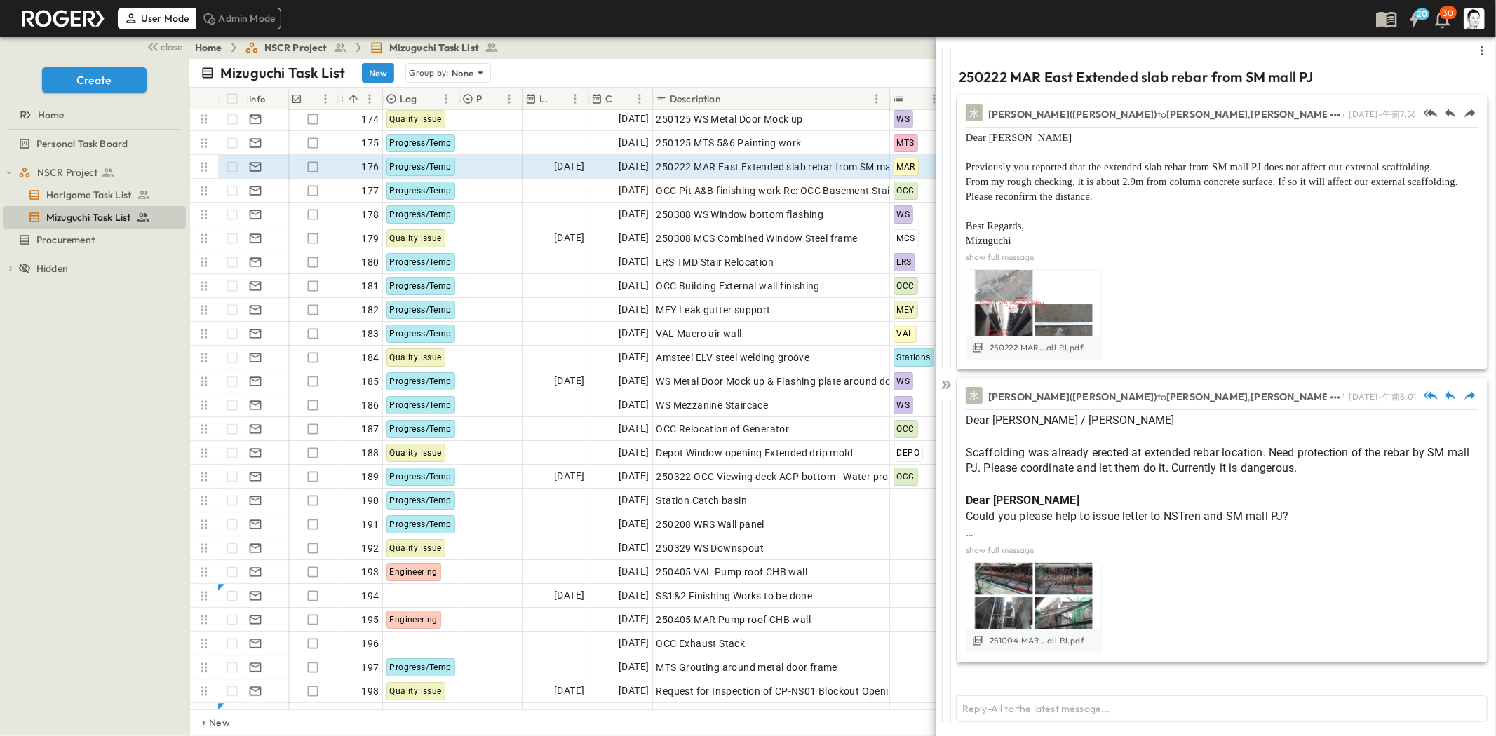
click at [989, 556] on button "show full message" at bounding box center [1000, 550] width 74 height 14
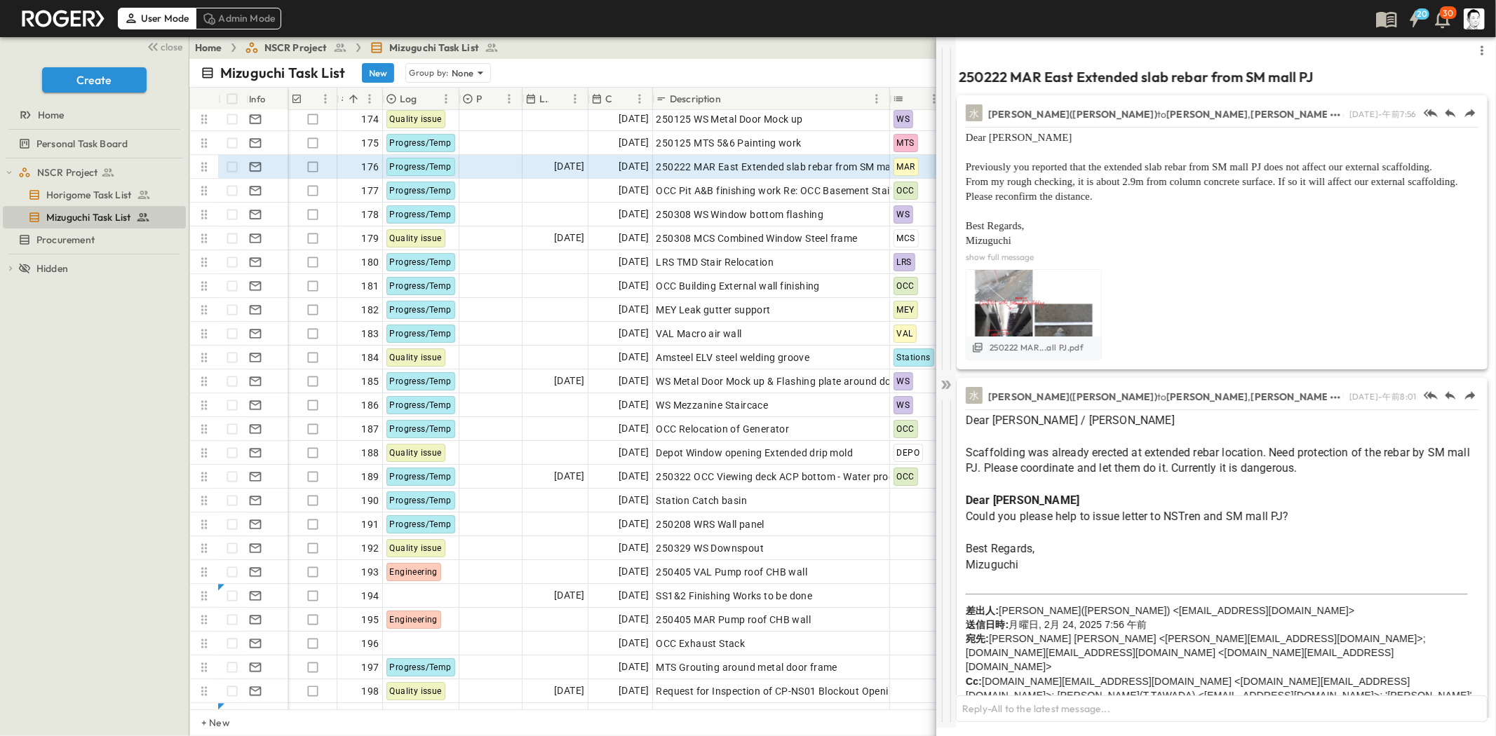
click at [944, 372] on div at bounding box center [946, 381] width 20 height 691
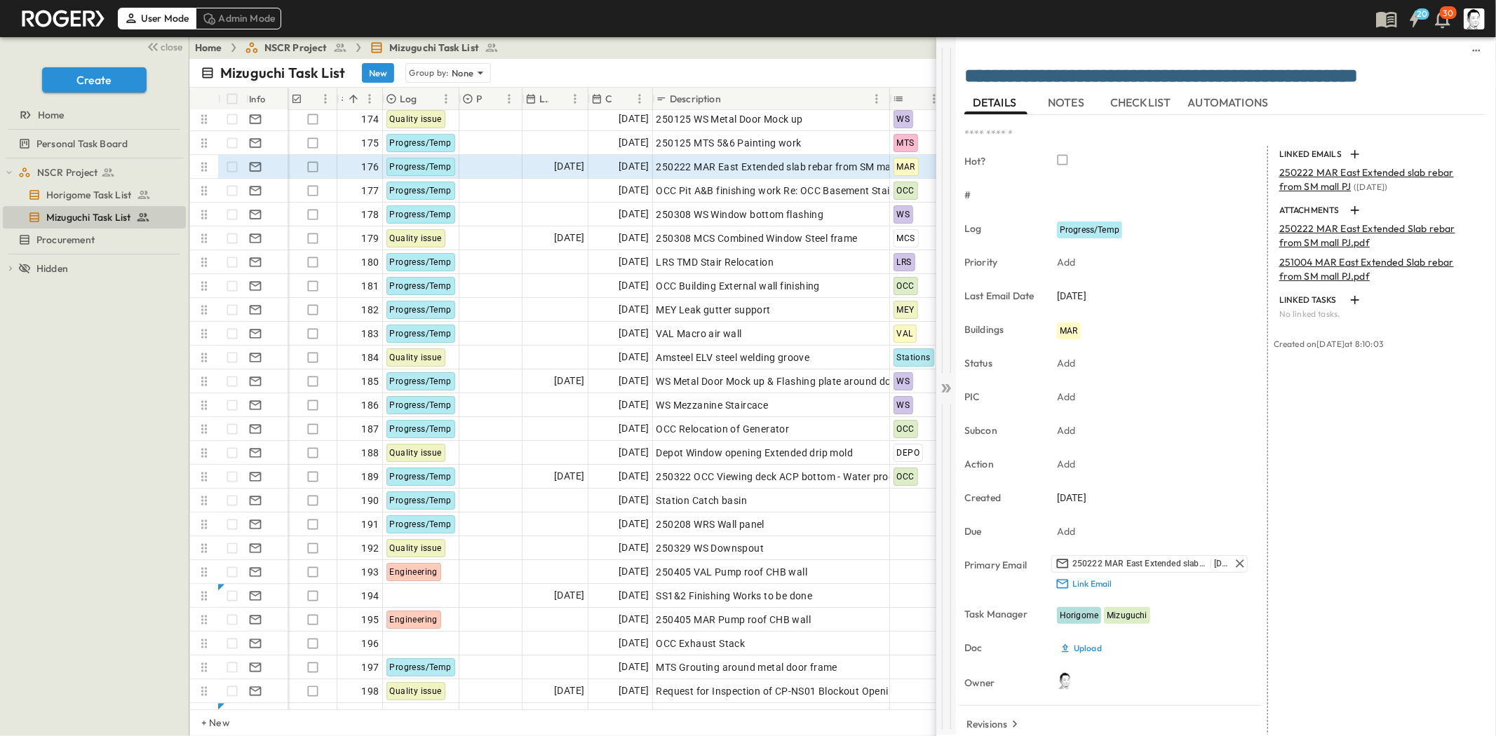
click at [947, 374] on div at bounding box center [946, 385] width 20 height 698
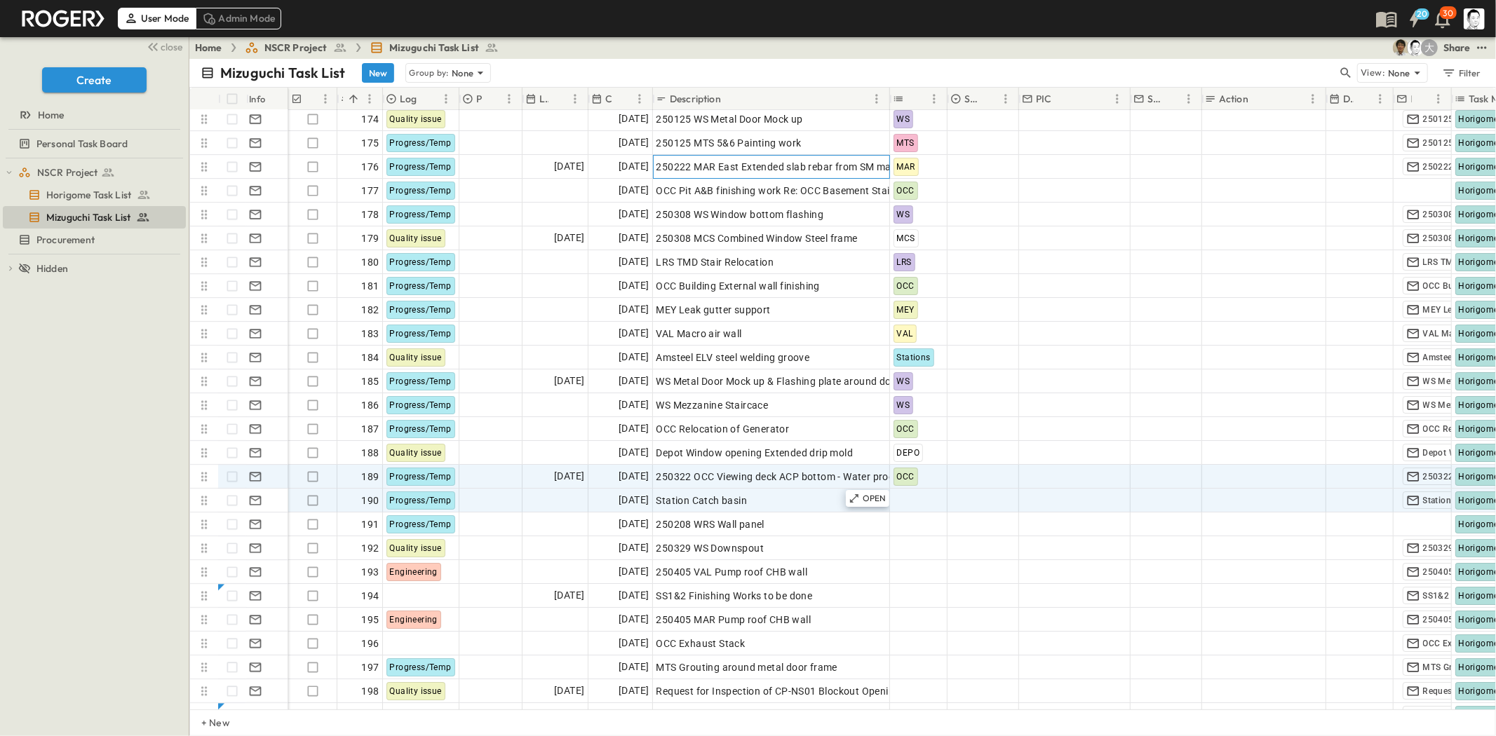
scroll to position [4155, 0]
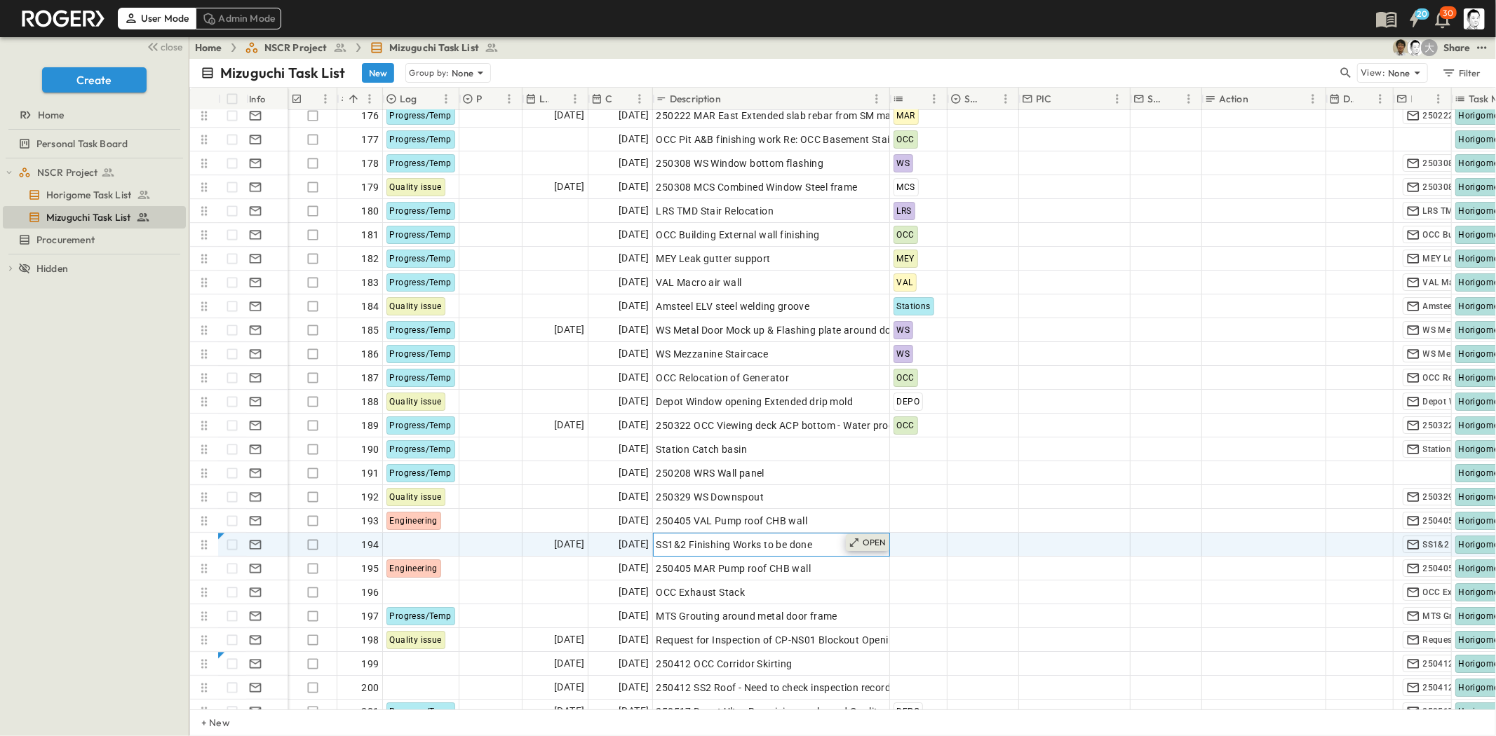
click at [875, 537] on p "OPEN" at bounding box center [875, 542] width 24 height 11
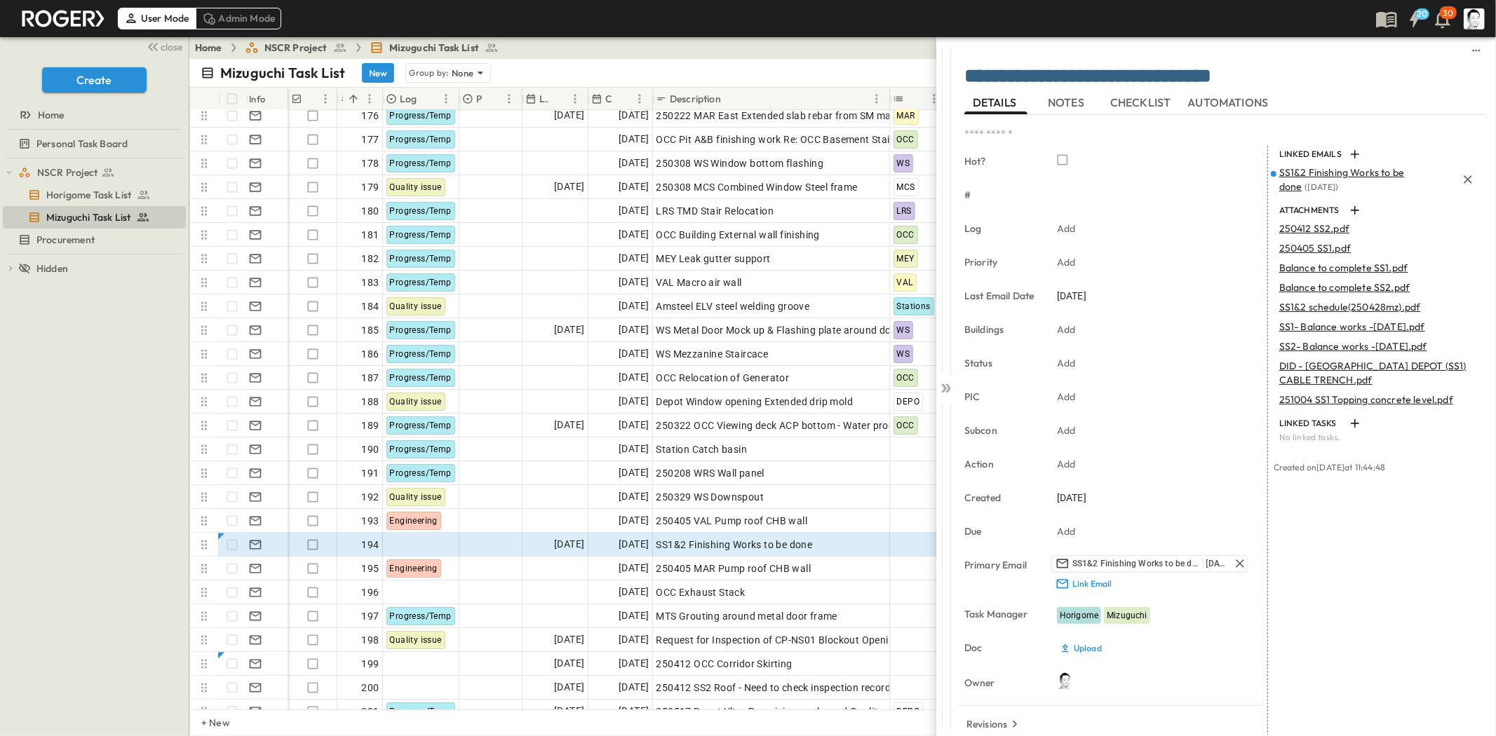
click at [1297, 173] on span "SS1&2 Finishing Works to be done" at bounding box center [1342, 179] width 126 height 27
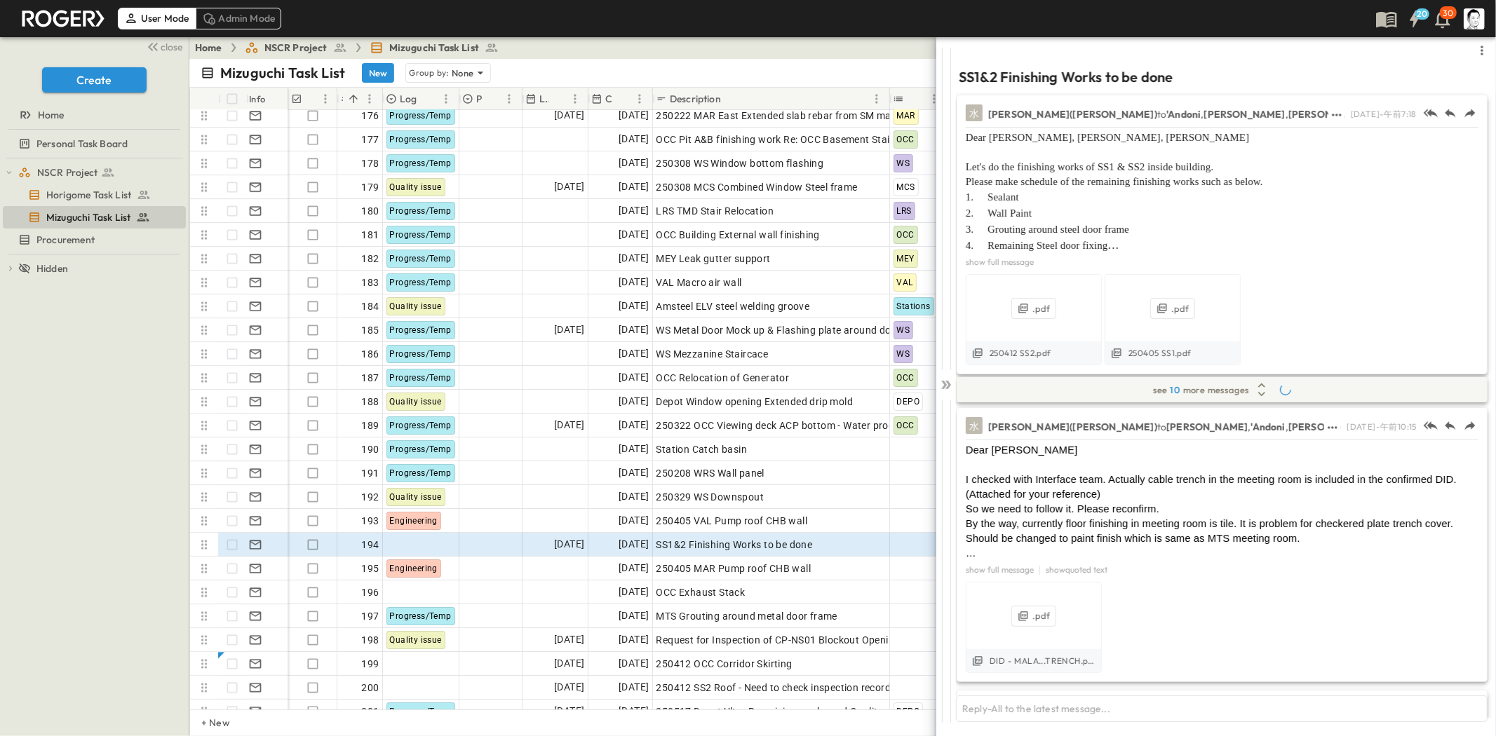
scroll to position [689, 0]
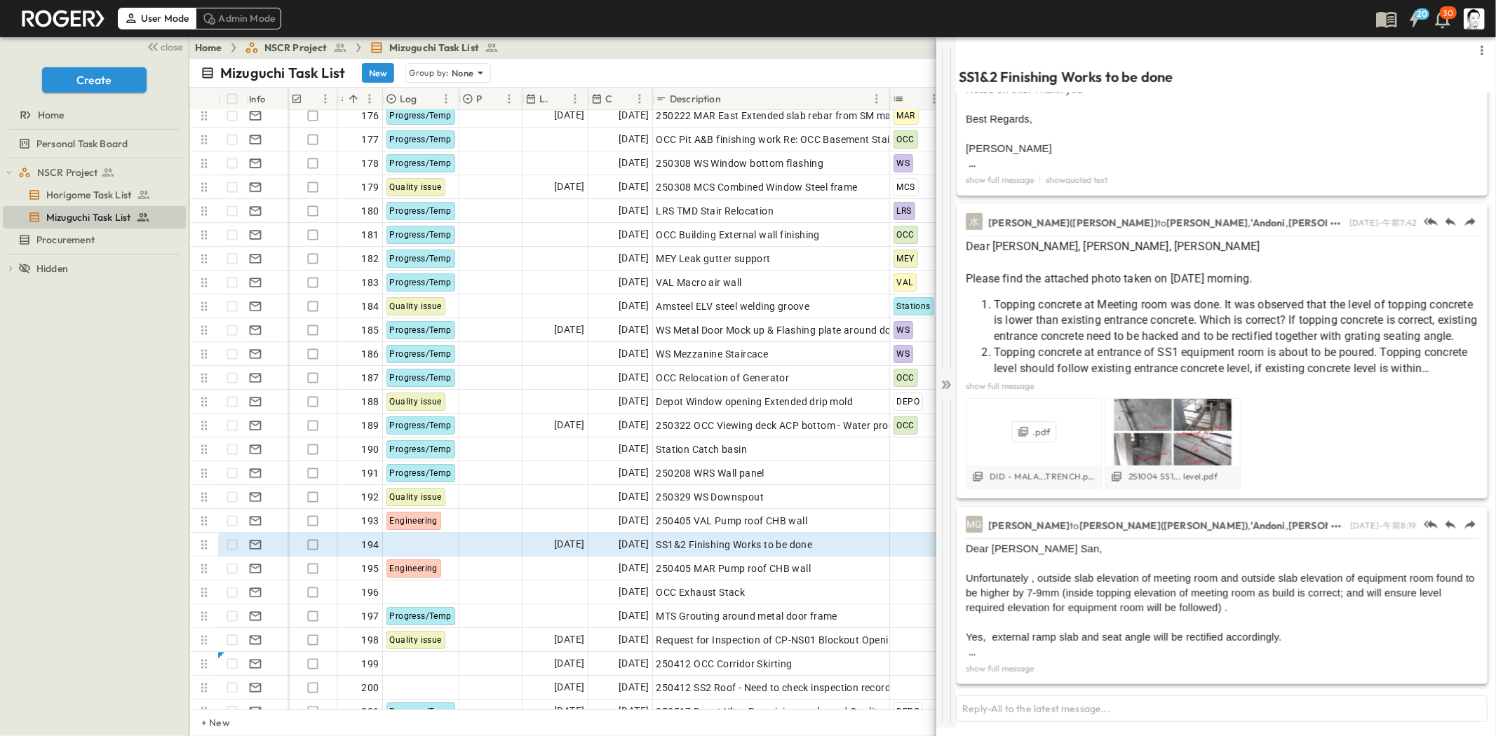
click at [952, 382] on icon at bounding box center [946, 385] width 14 height 14
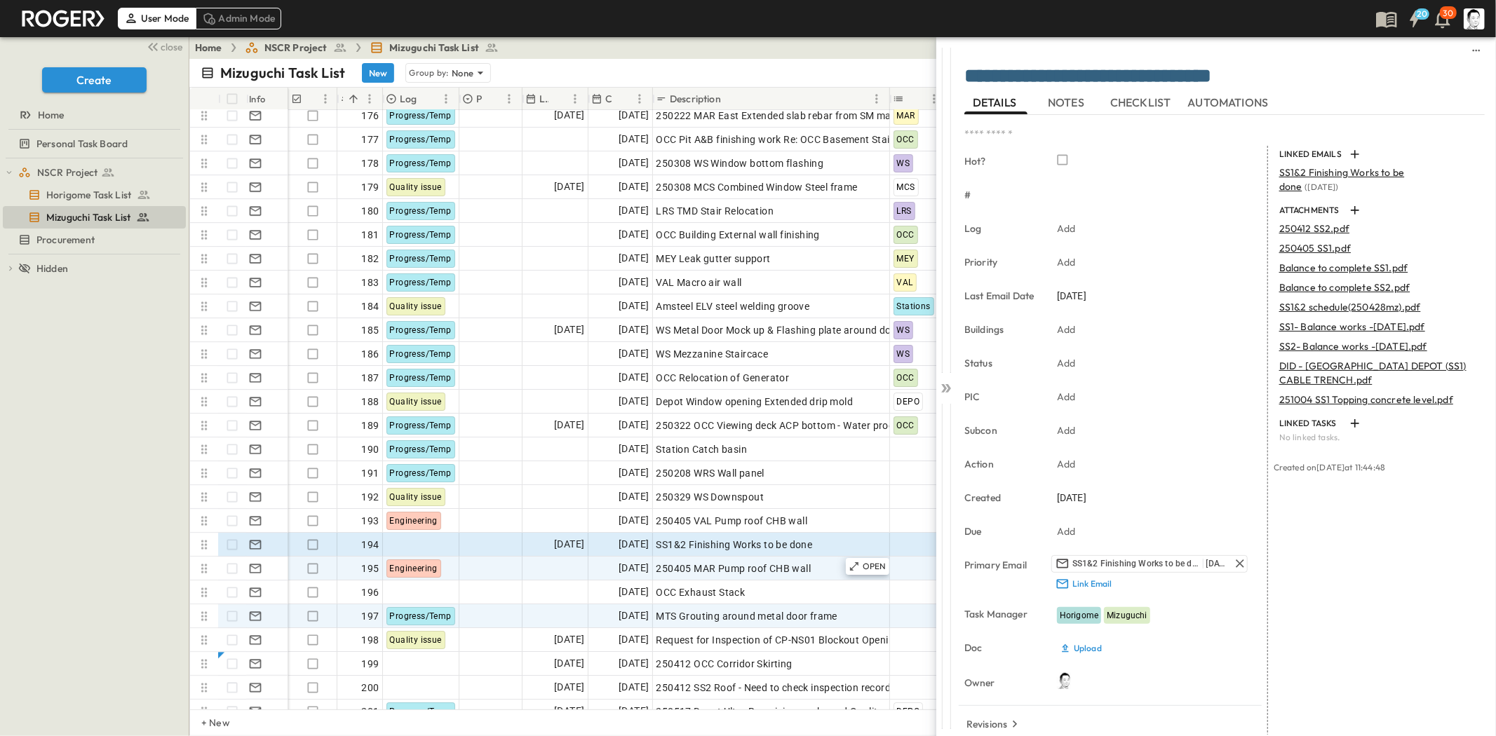
scroll to position [4207, 0]
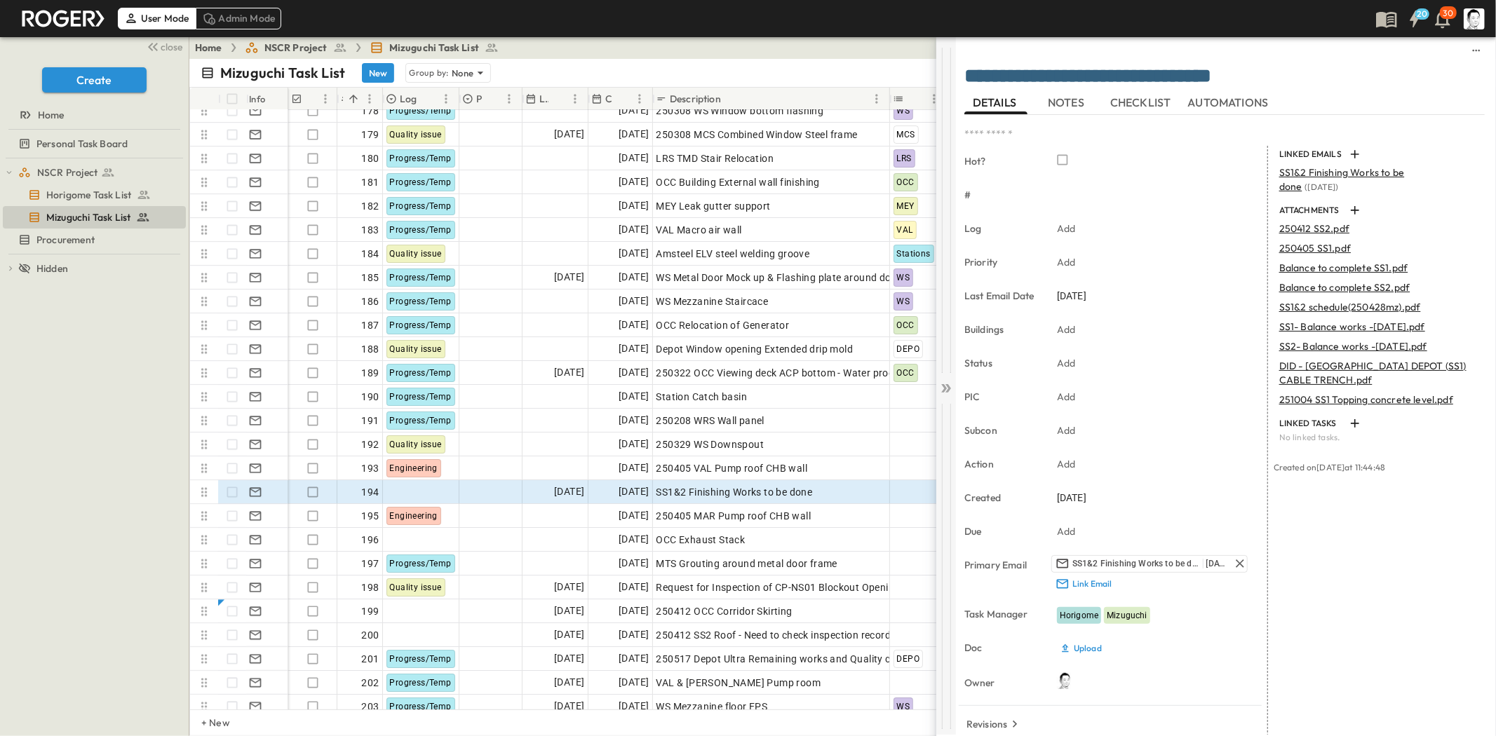
click at [949, 388] on icon at bounding box center [948, 388] width 6 height 8
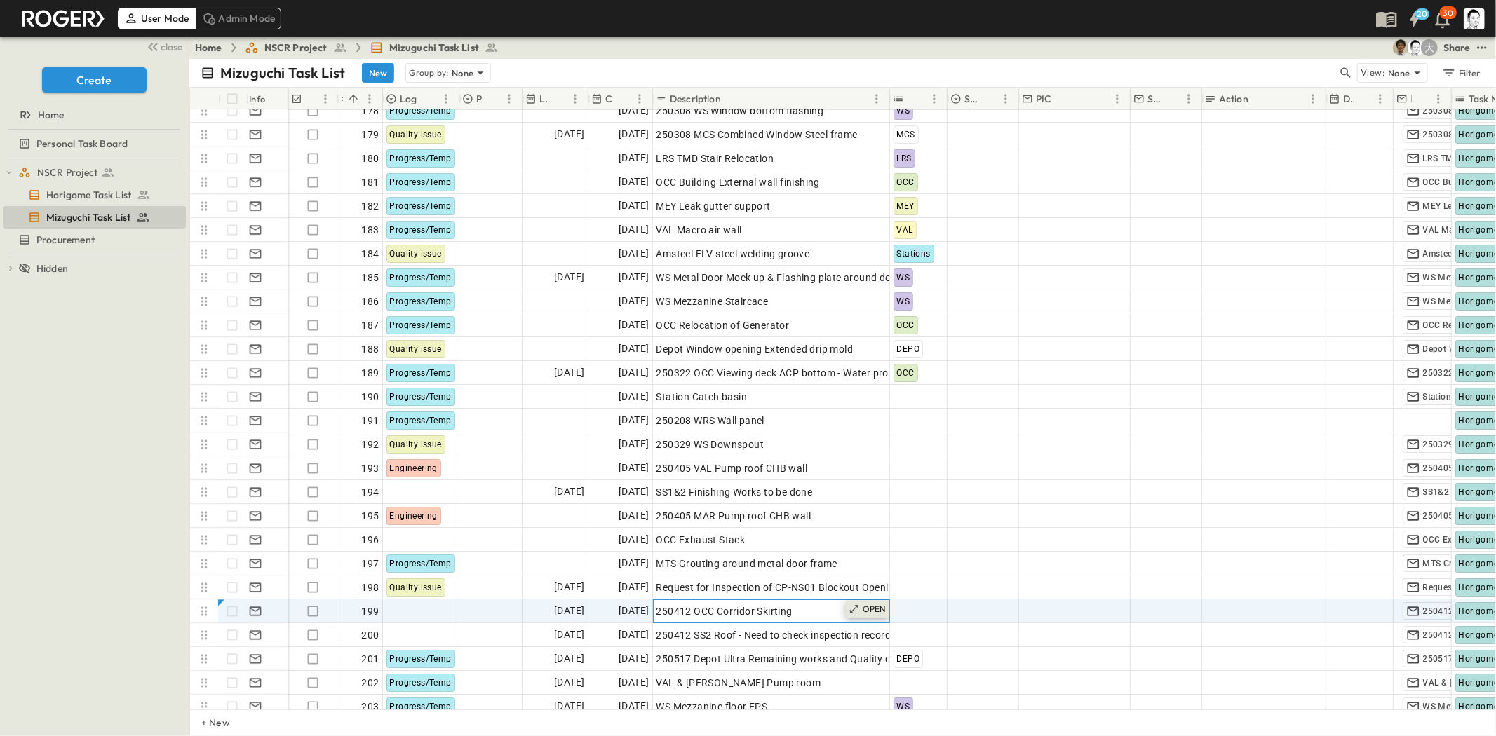
click at [851, 609] on icon at bounding box center [854, 609] width 11 height 11
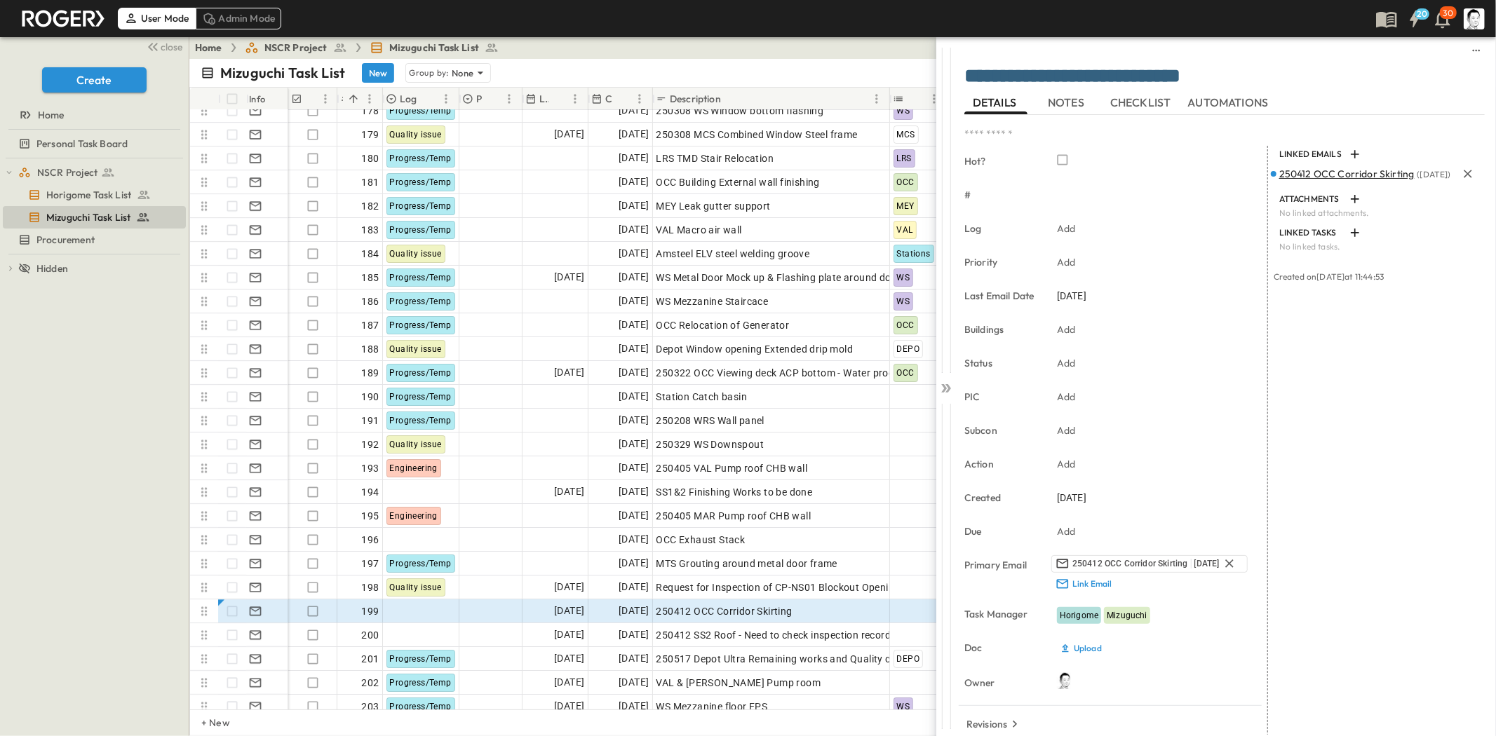
click at [1292, 179] on p "250412 OCC Corridor Skirting ( [DATE] )" at bounding box center [1365, 174] width 172 height 14
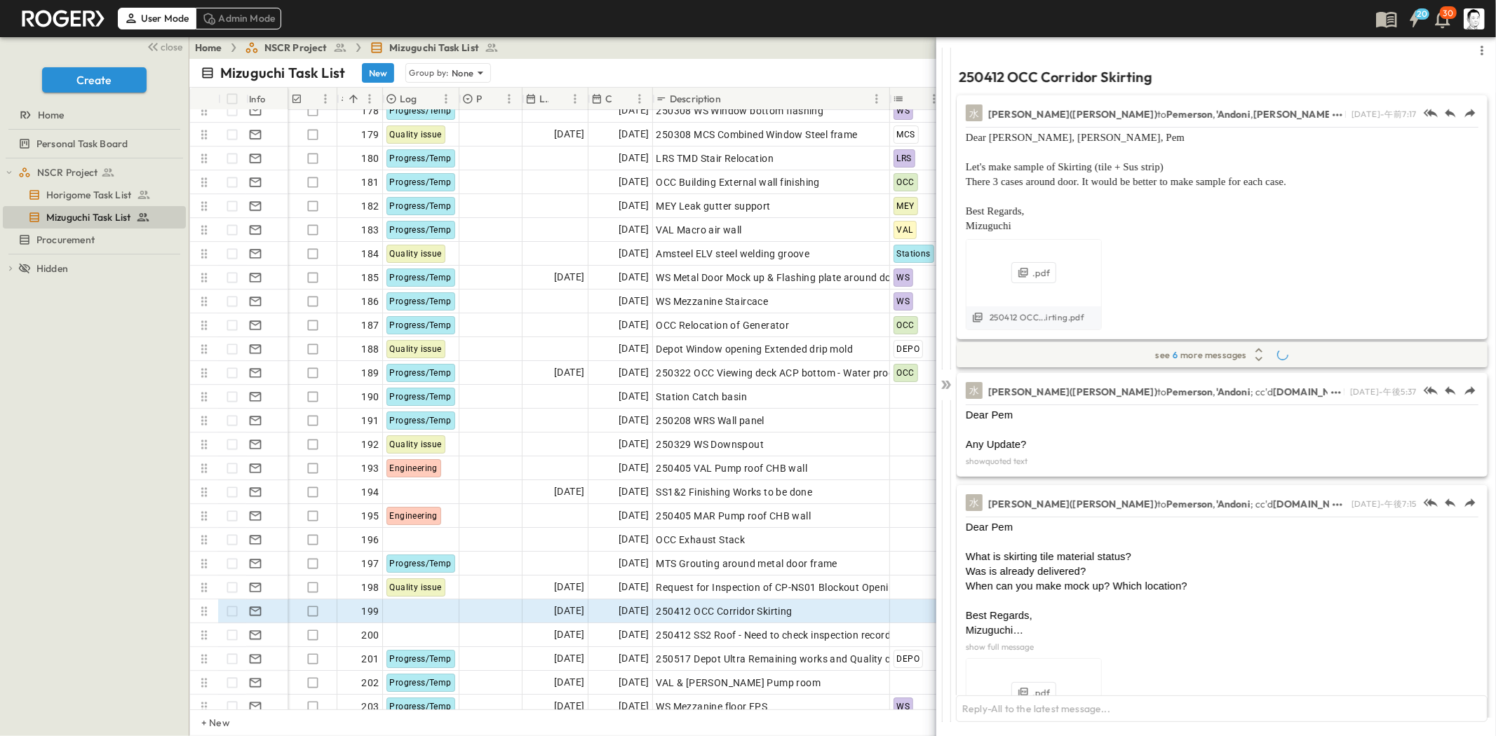
scroll to position [668, 0]
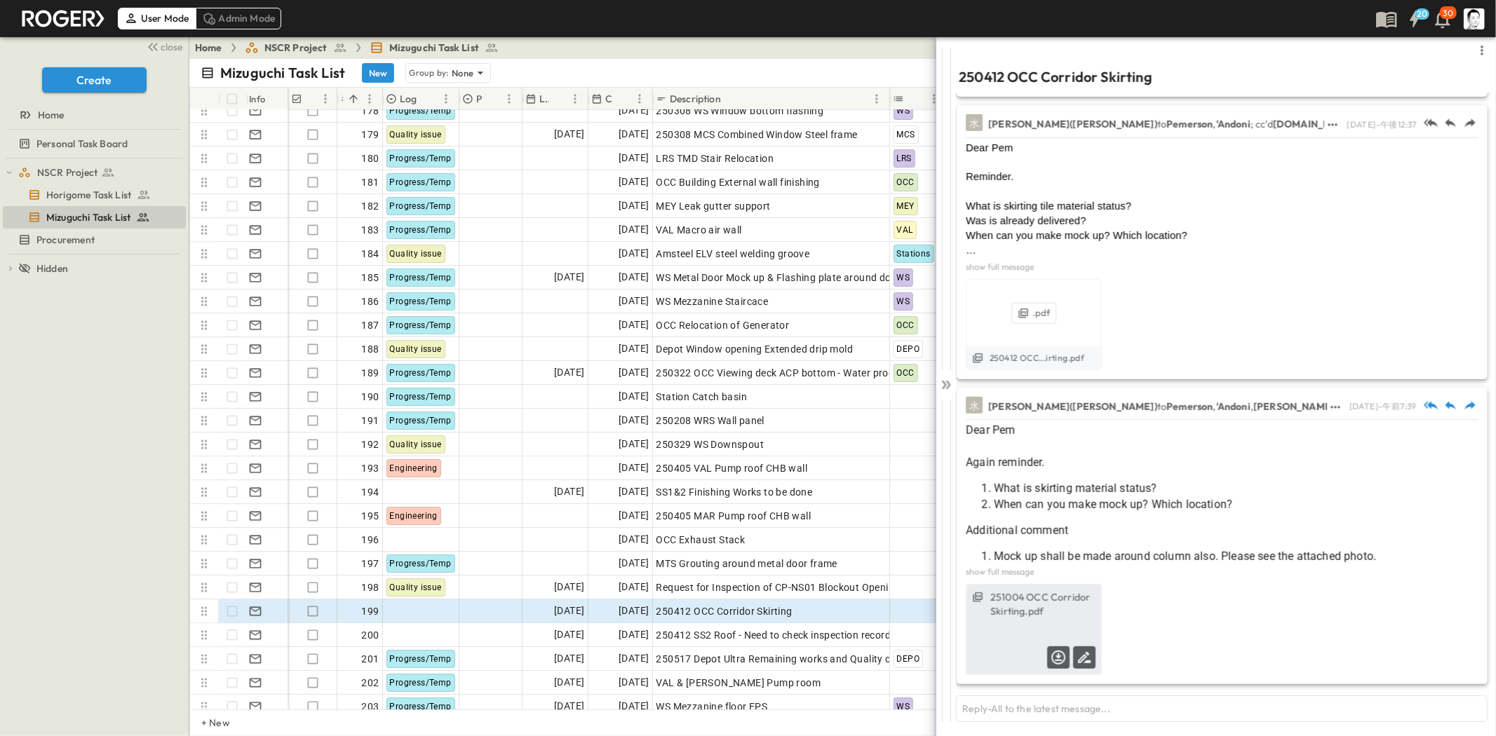
click at [1075, 602] on label "251004 OCC Corridor Skirting.pdf" at bounding box center [1042, 604] width 105 height 28
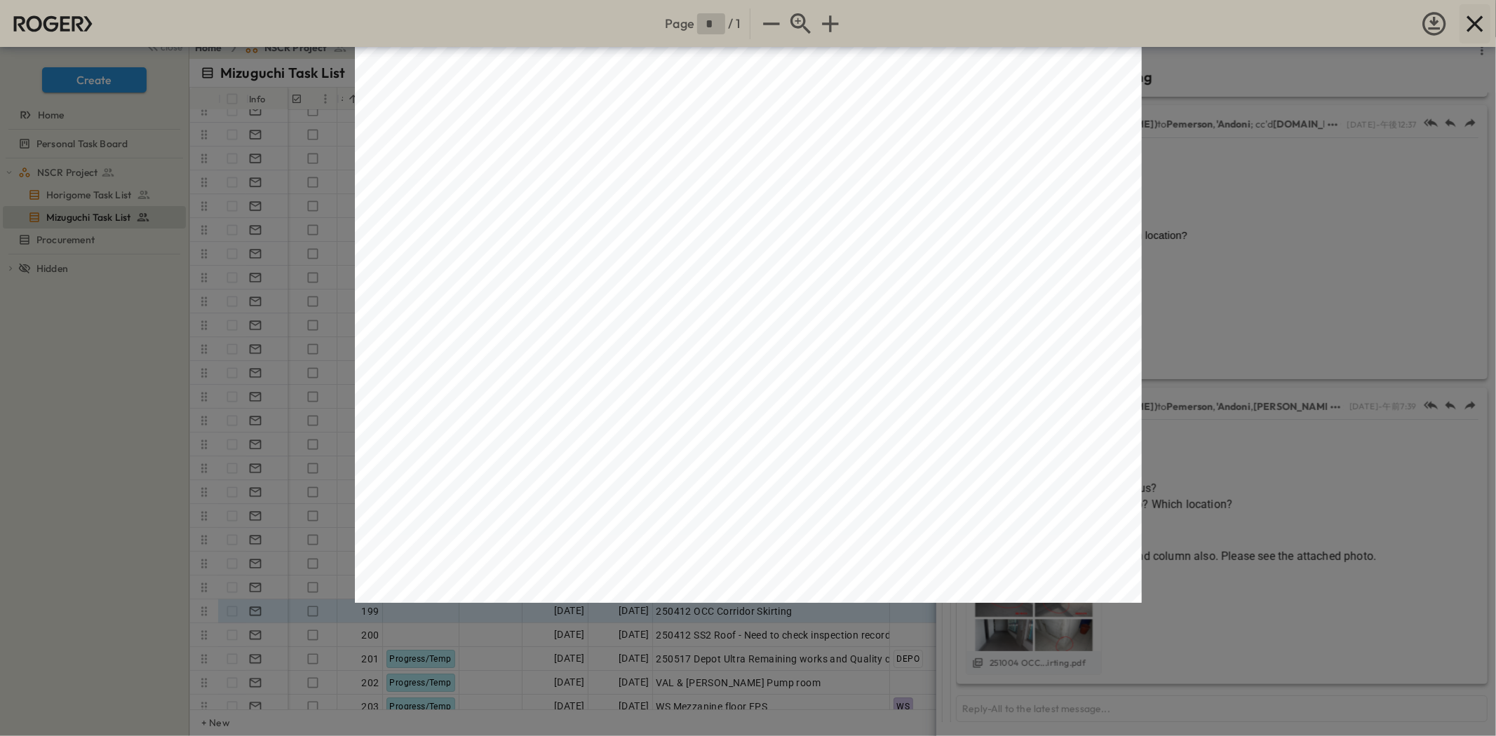
click at [1483, 12] on icon "button" at bounding box center [1475, 24] width 28 height 28
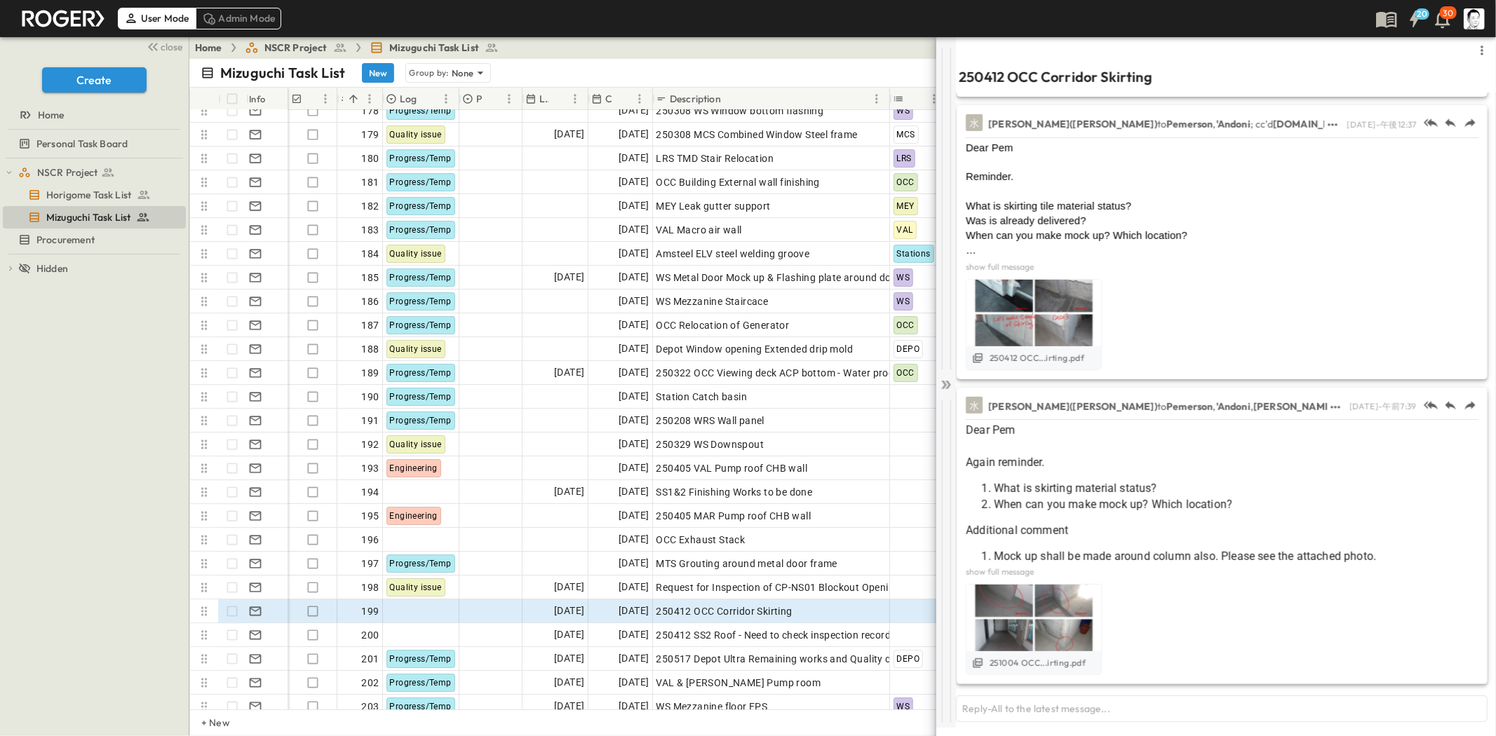
click at [950, 378] on icon at bounding box center [946, 385] width 14 height 14
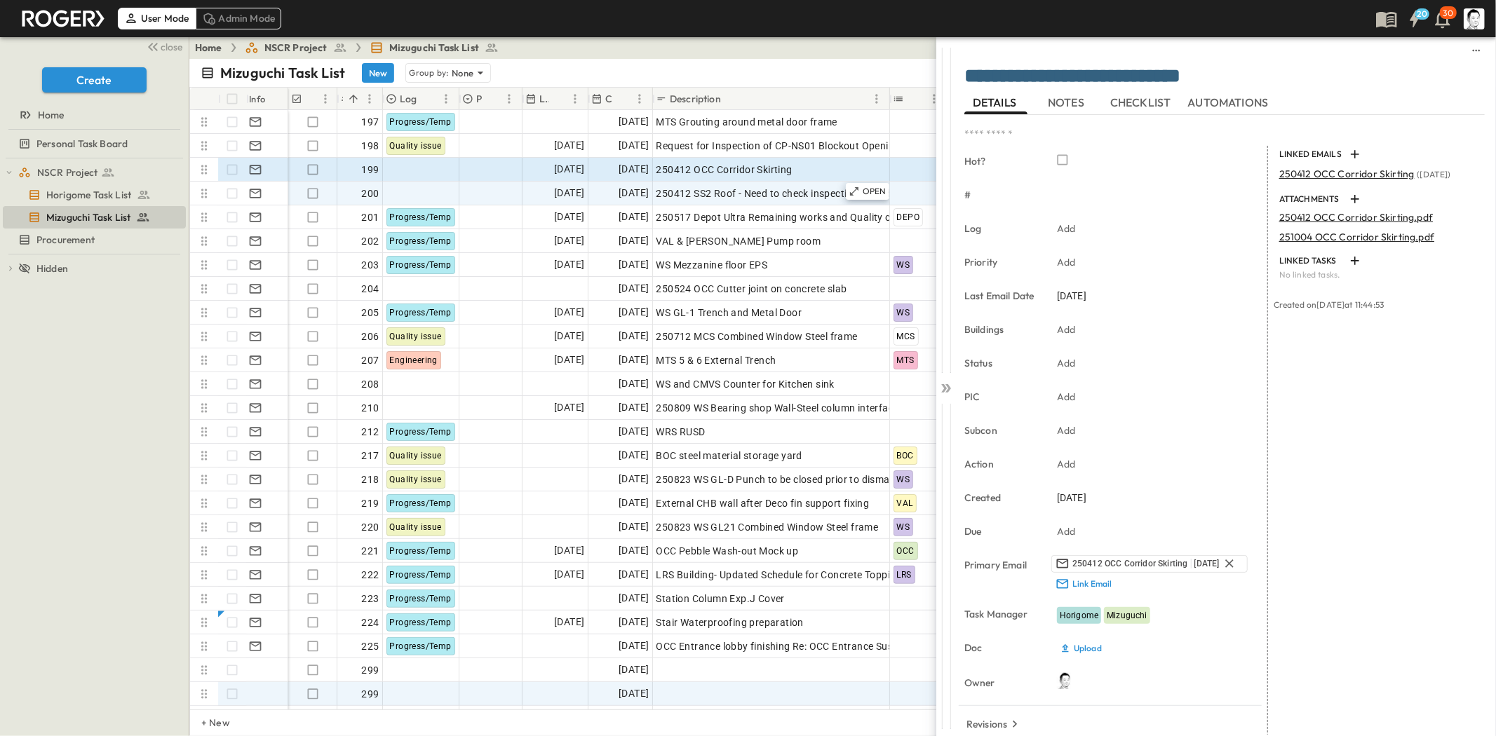
scroll to position [4700, 0]
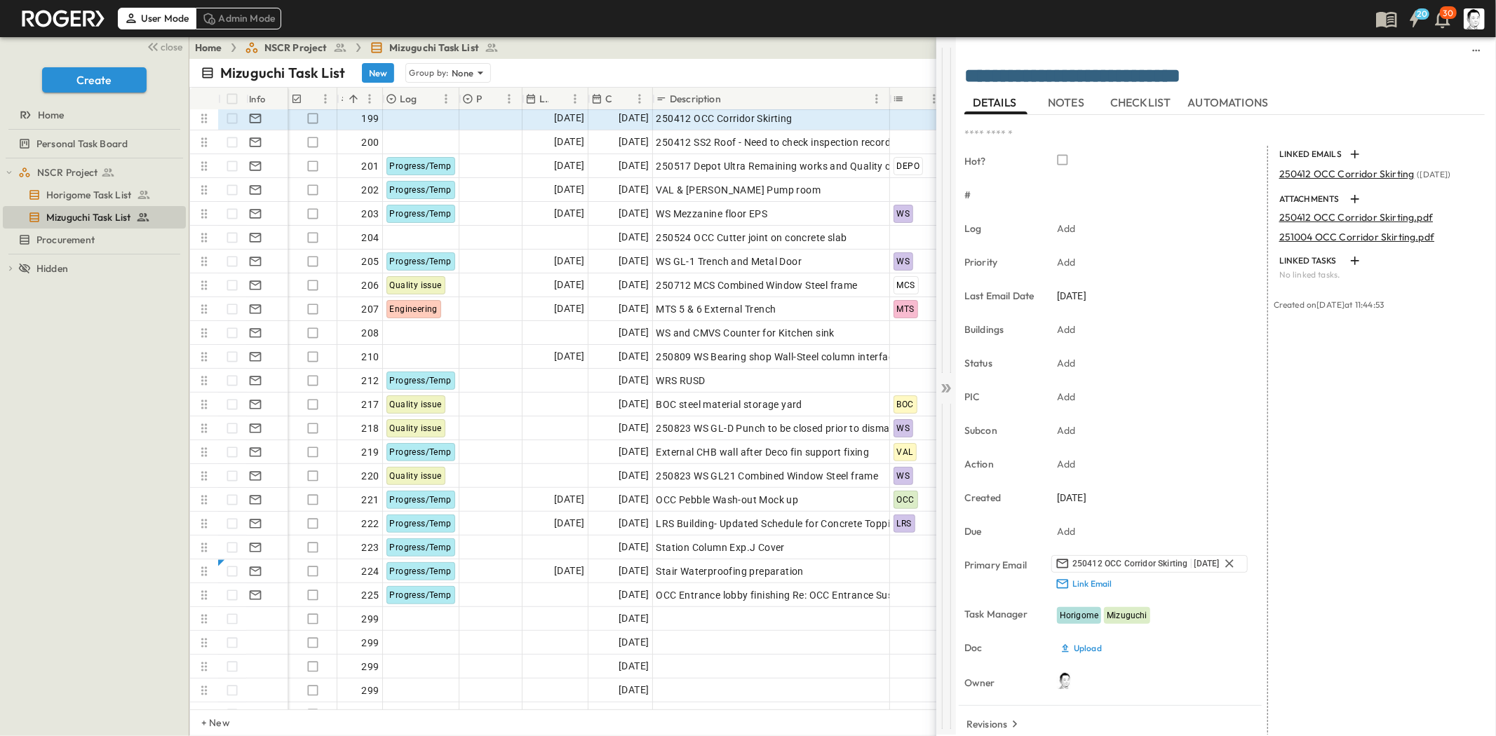
click at [952, 384] on icon at bounding box center [946, 388] width 14 height 14
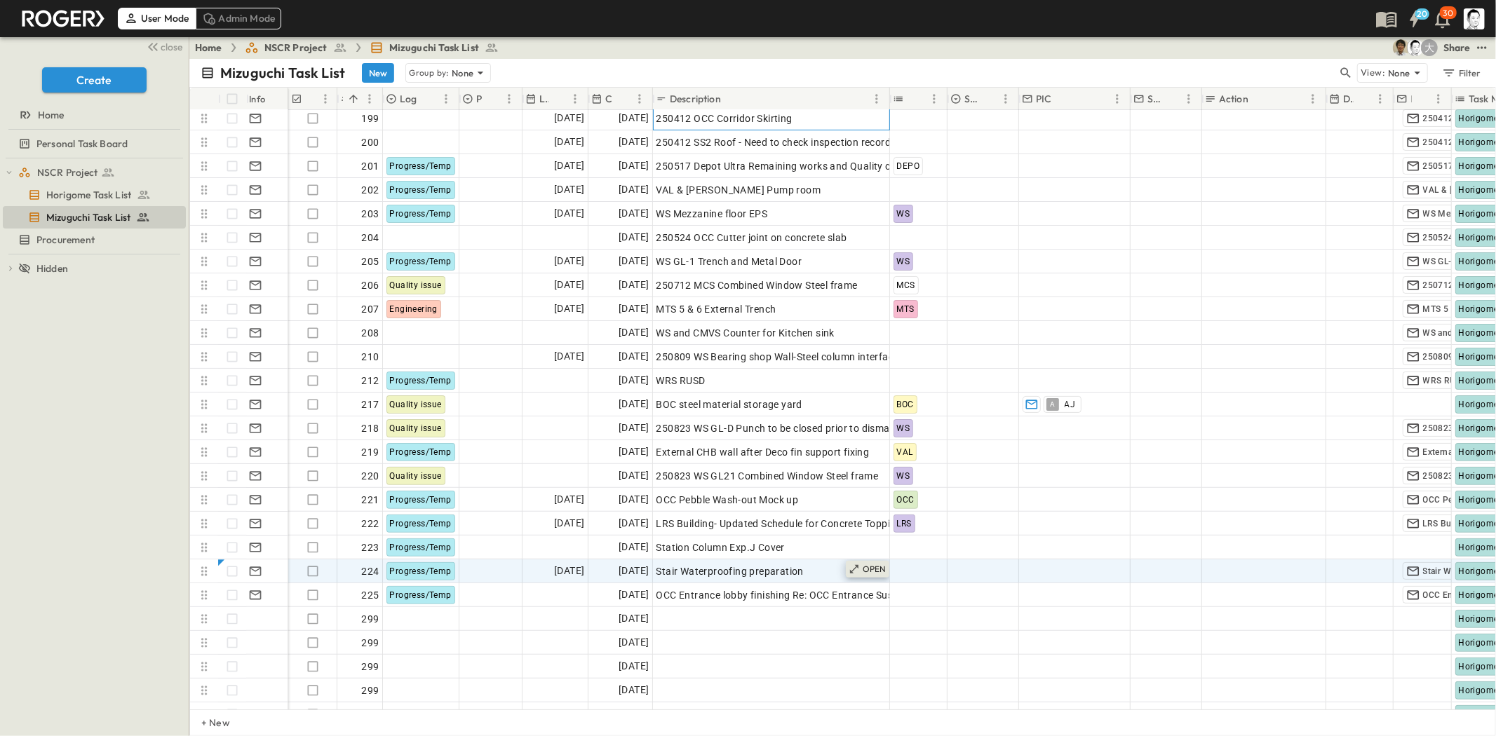
scroll to position [4696, 0]
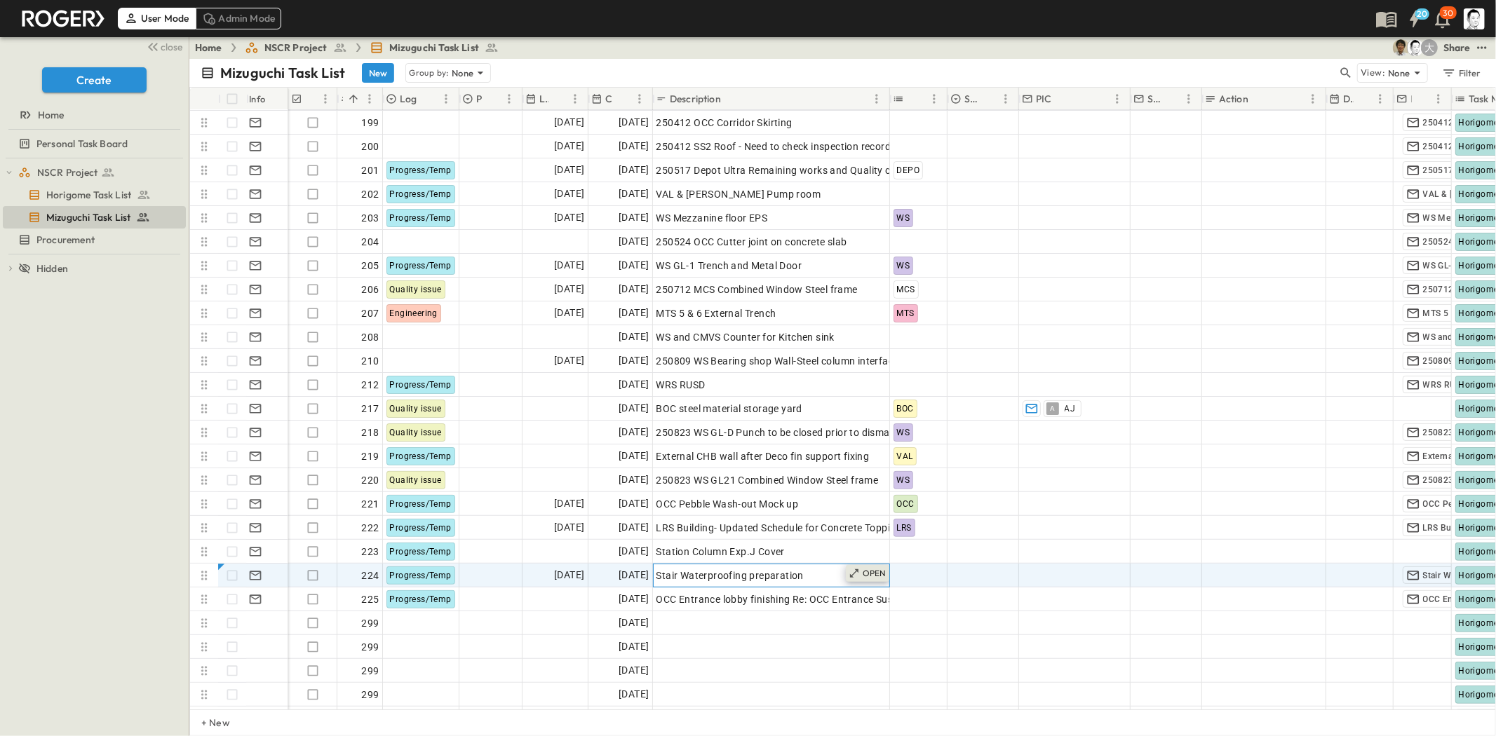
click at [867, 570] on p "OPEN" at bounding box center [875, 573] width 24 height 11
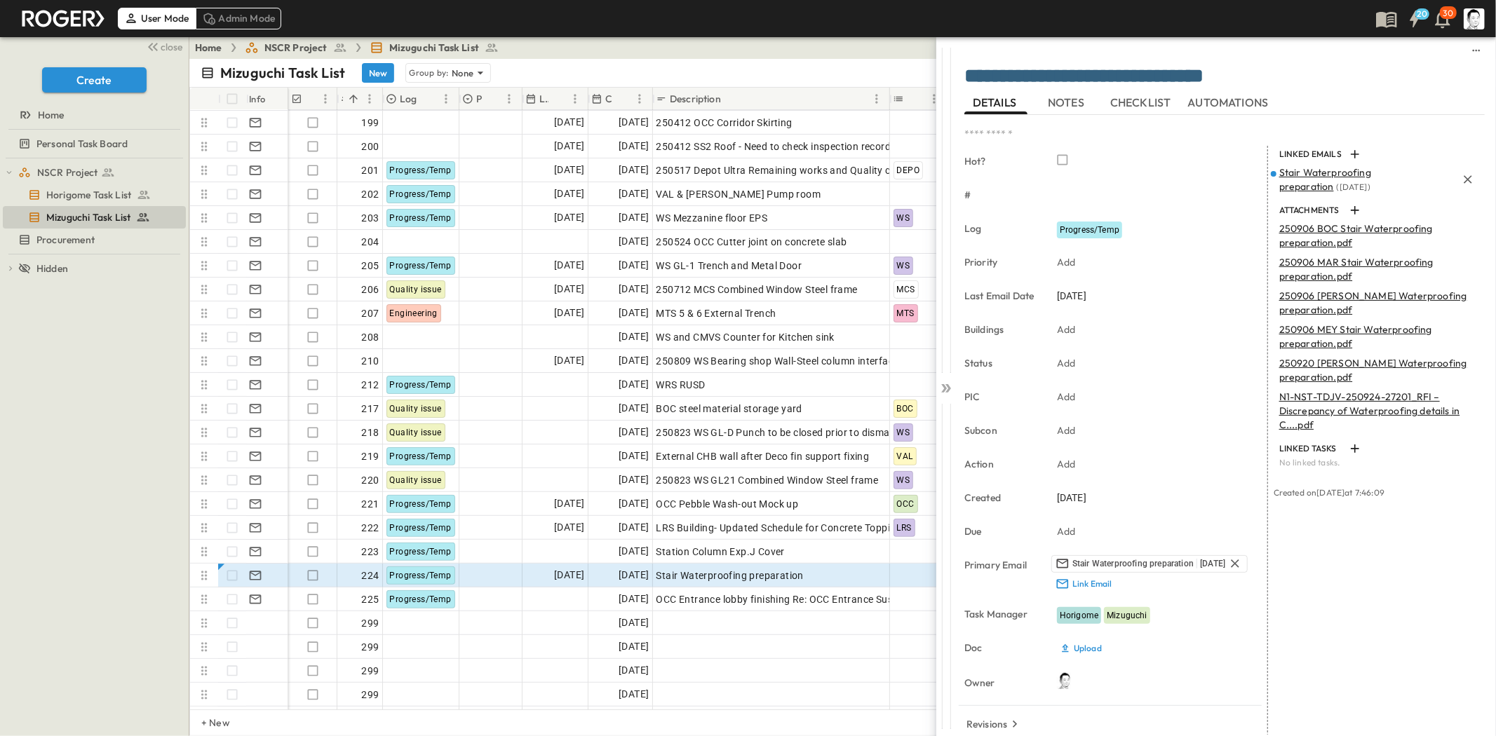
click at [1285, 176] on span "Stair Waterproofing preparation" at bounding box center [1325, 179] width 92 height 27
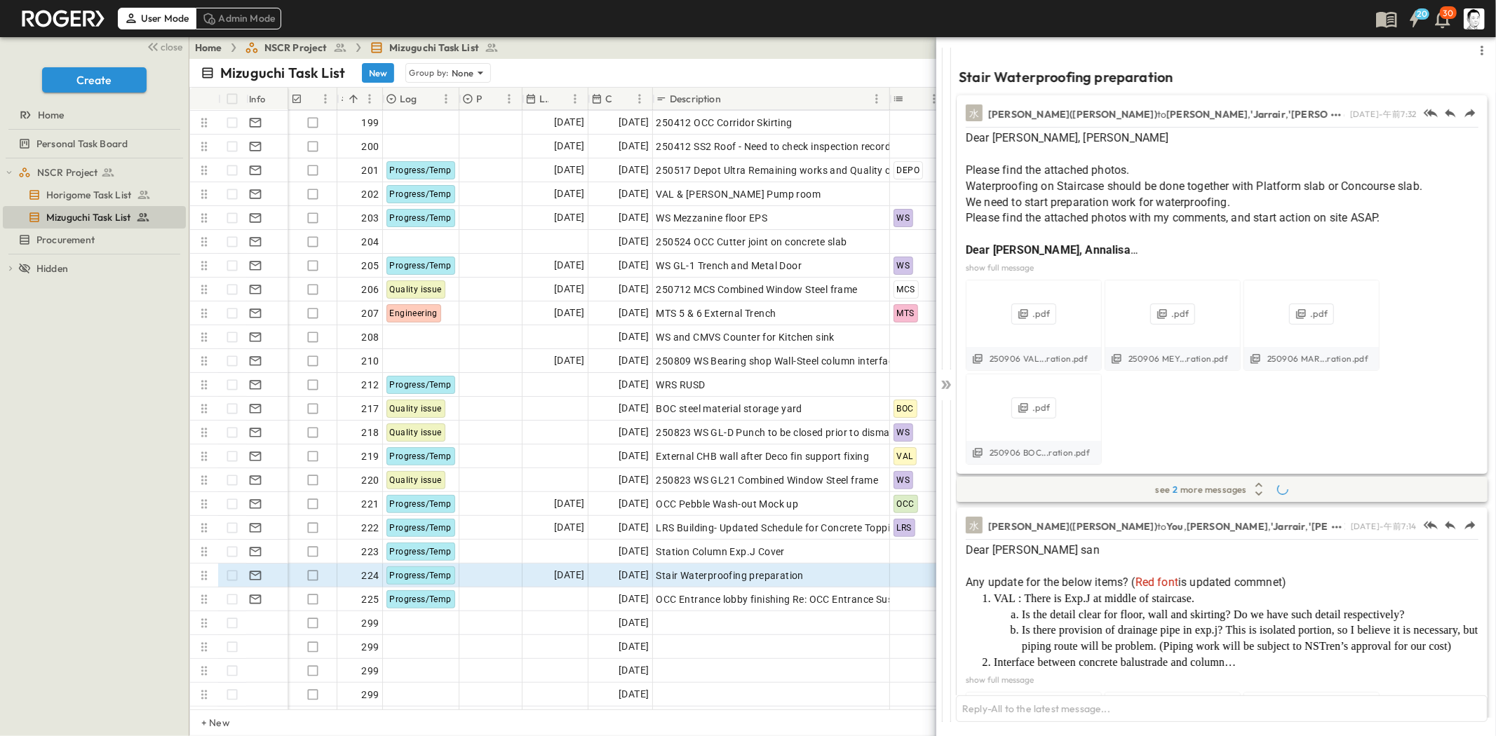
scroll to position [1125, 0]
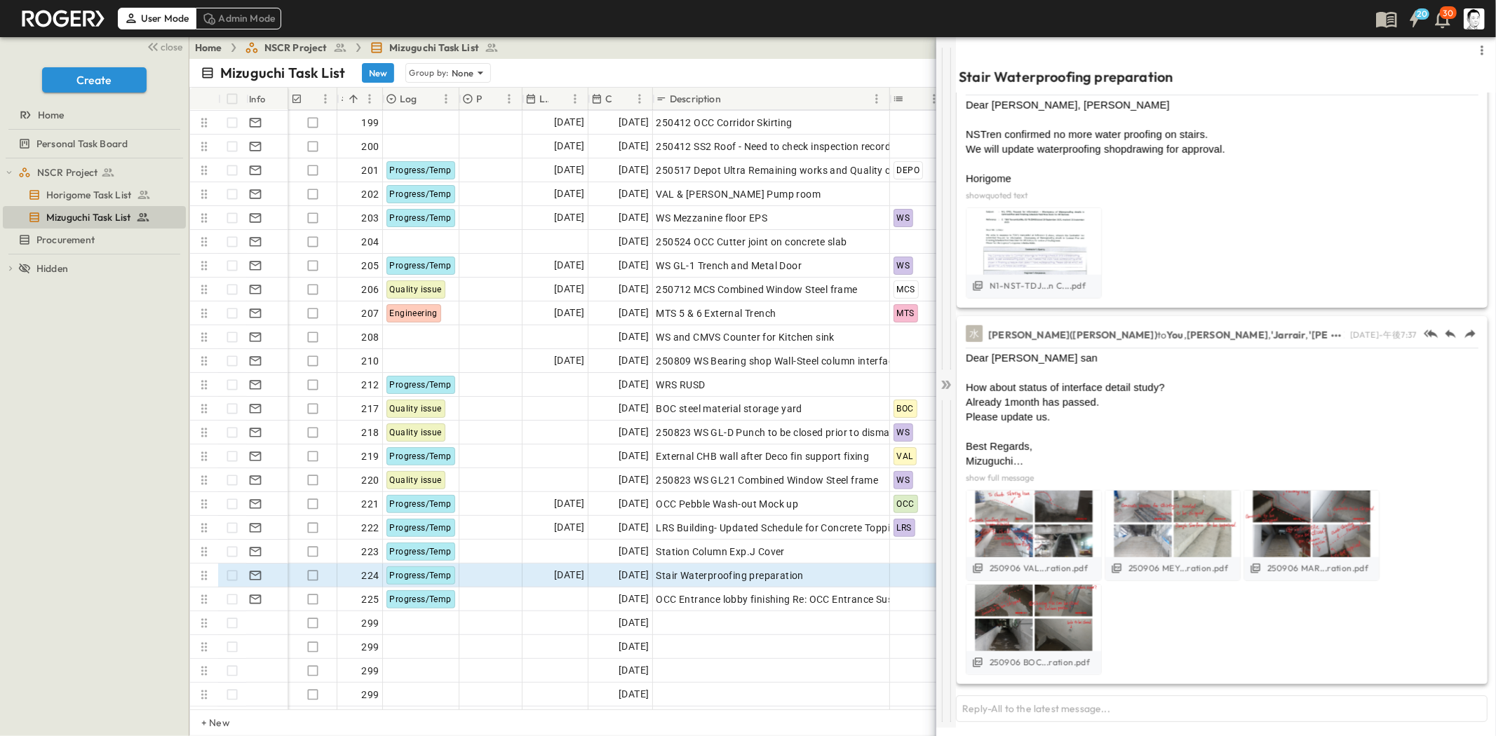
click at [945, 388] on icon at bounding box center [946, 385] width 14 height 14
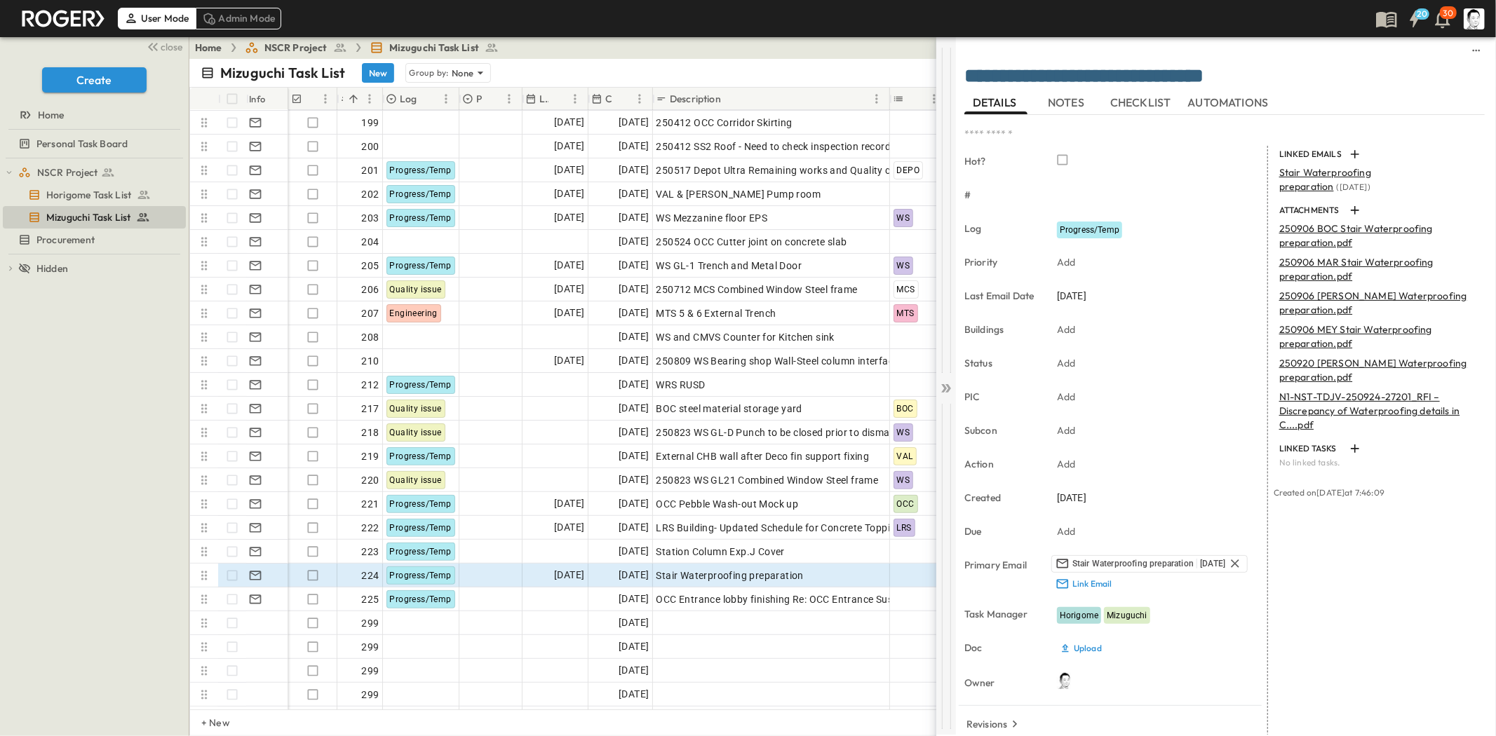
click at [942, 389] on icon at bounding box center [946, 388] width 14 height 14
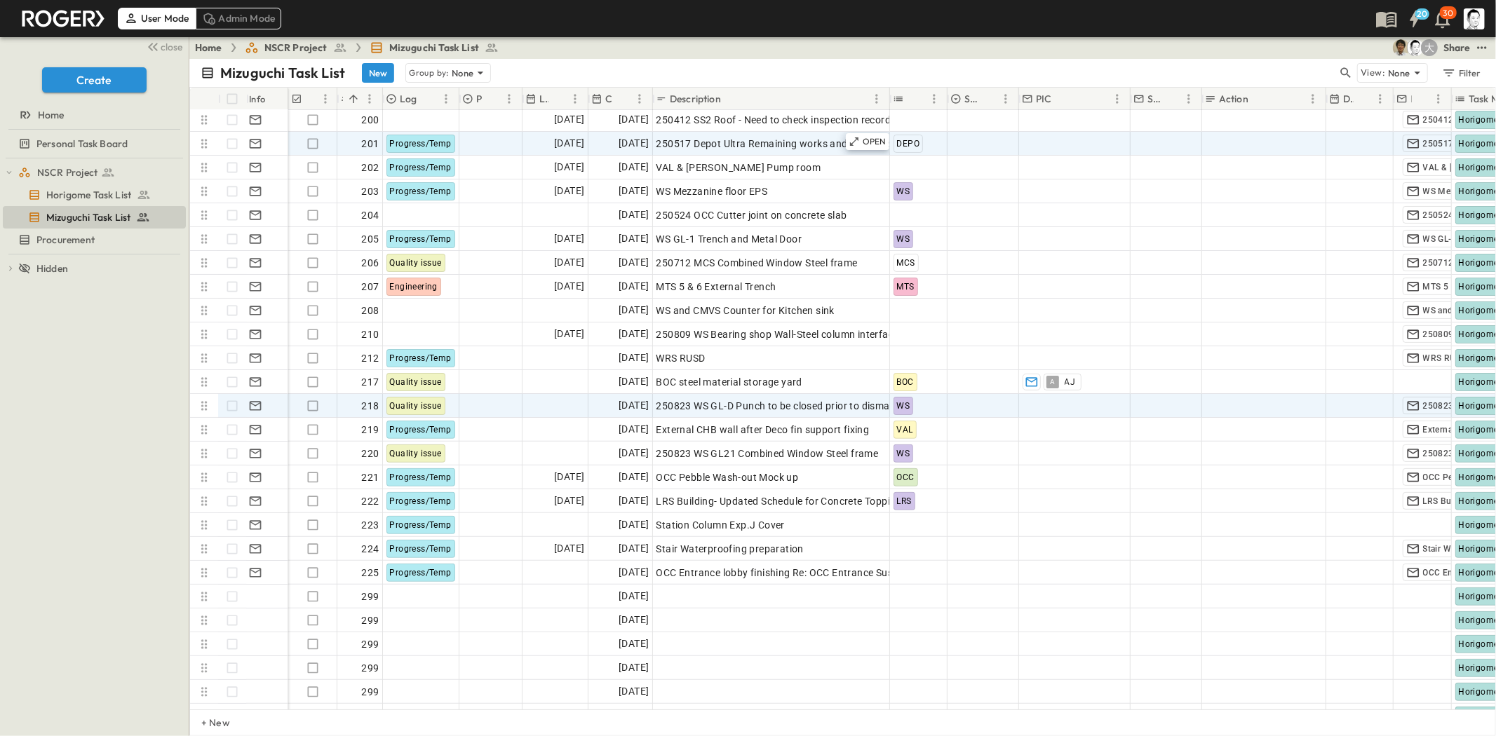
scroll to position [4774, 0]
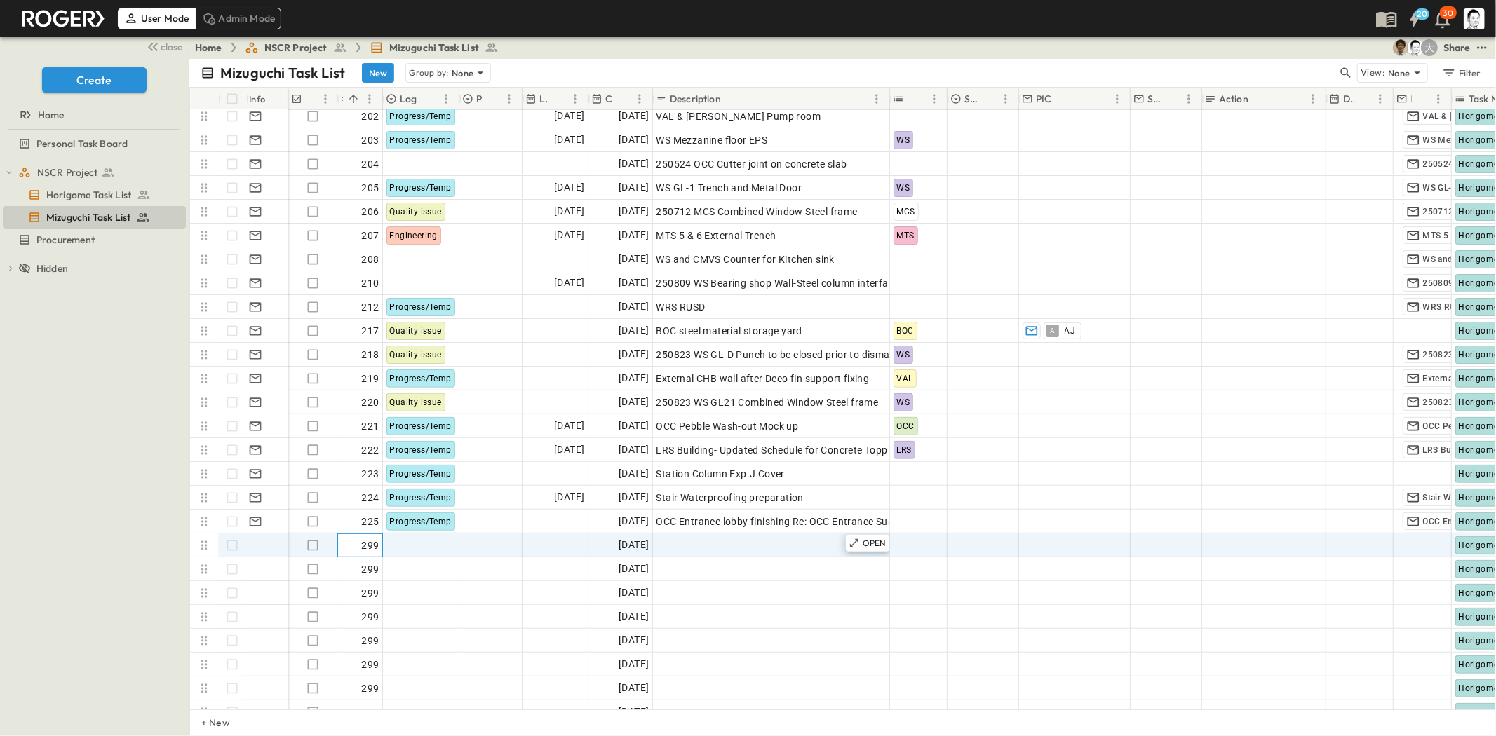
click at [359, 544] on div "299" at bounding box center [360, 546] width 39 height 20
type input "***"
click at [715, 548] on span "Add Description" at bounding box center [692, 546] width 73 height 14
click at [645, 546] on span "[DATE]" at bounding box center [633, 545] width 30 height 16
click at [708, 539] on span "Add Description" at bounding box center [692, 546] width 73 height 14
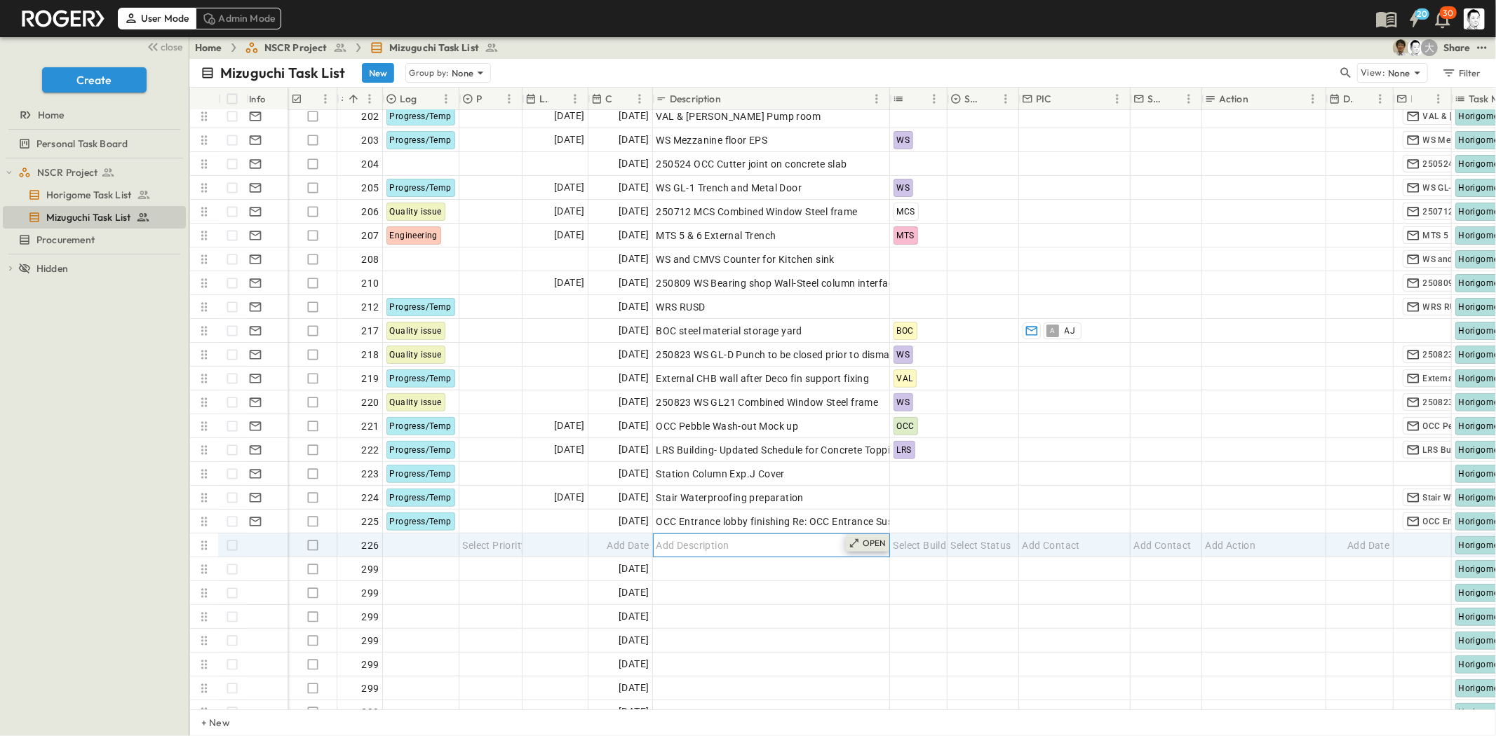
click at [858, 543] on icon at bounding box center [854, 543] width 11 height 11
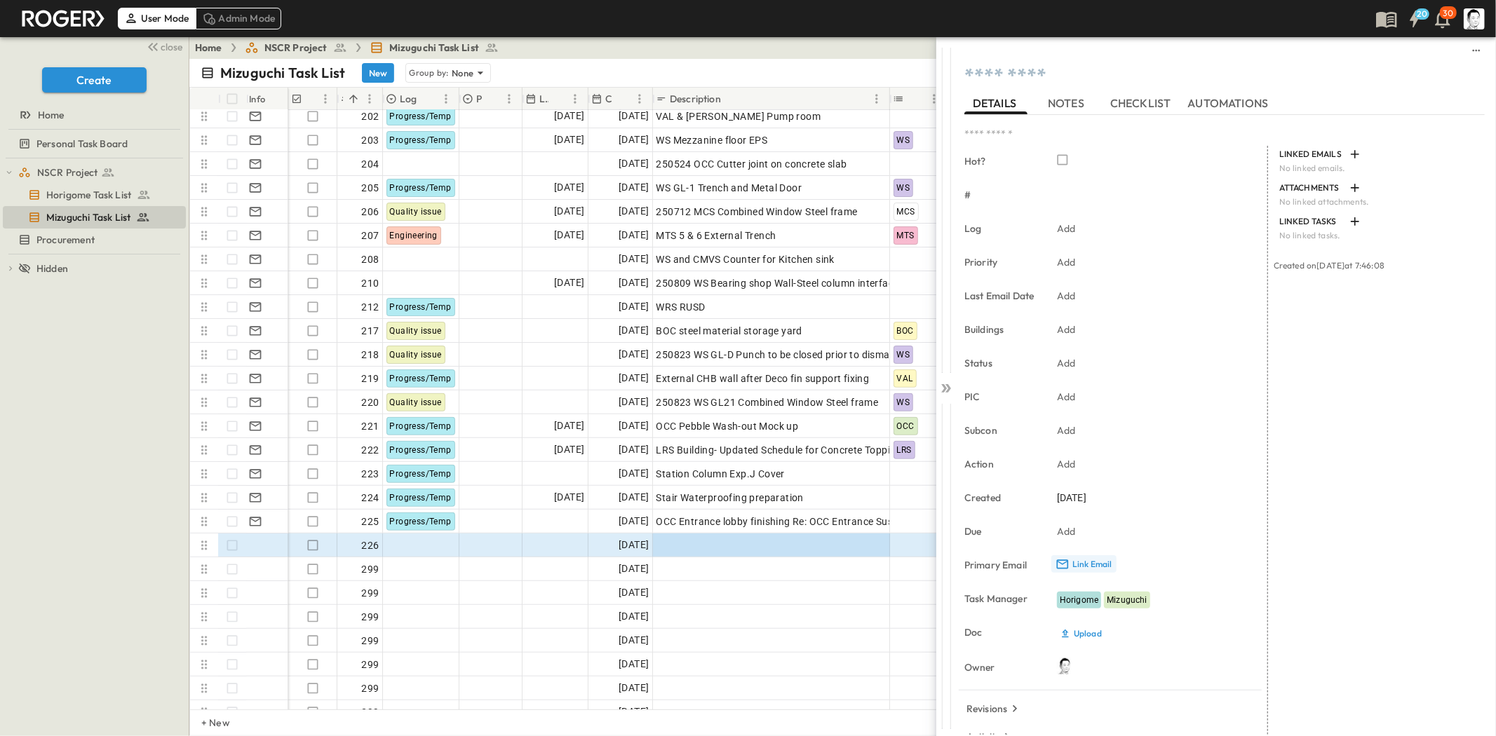
click at [1079, 562] on p "Link Email" at bounding box center [1092, 564] width 40 height 11
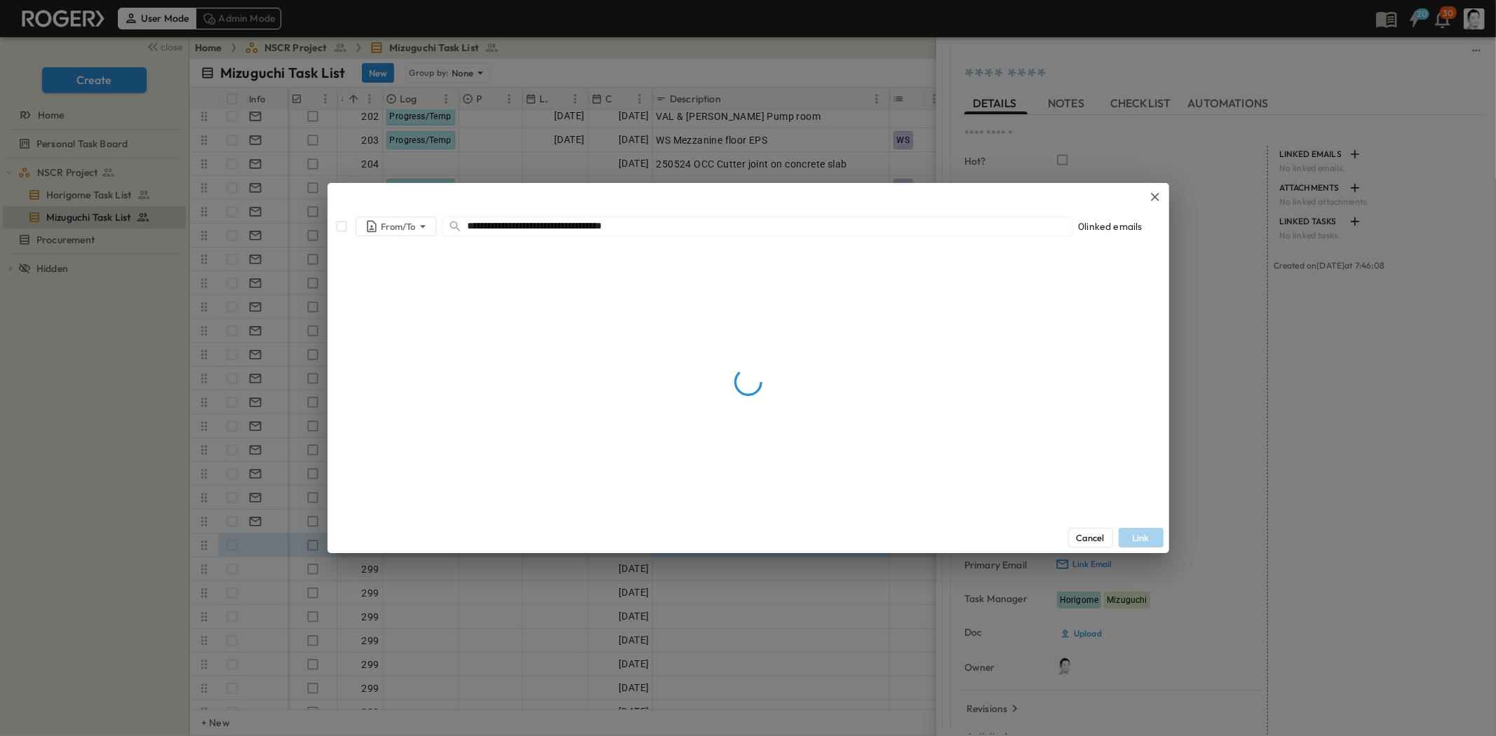
click at [712, 222] on input "**********" at bounding box center [770, 226] width 604 height 20
type input "**********"
click at [648, 223] on input "**********" at bounding box center [770, 226] width 604 height 20
click at [532, 226] on input "**********" at bounding box center [770, 226] width 604 height 20
click at [565, 232] on input "**********" at bounding box center [770, 226] width 604 height 20
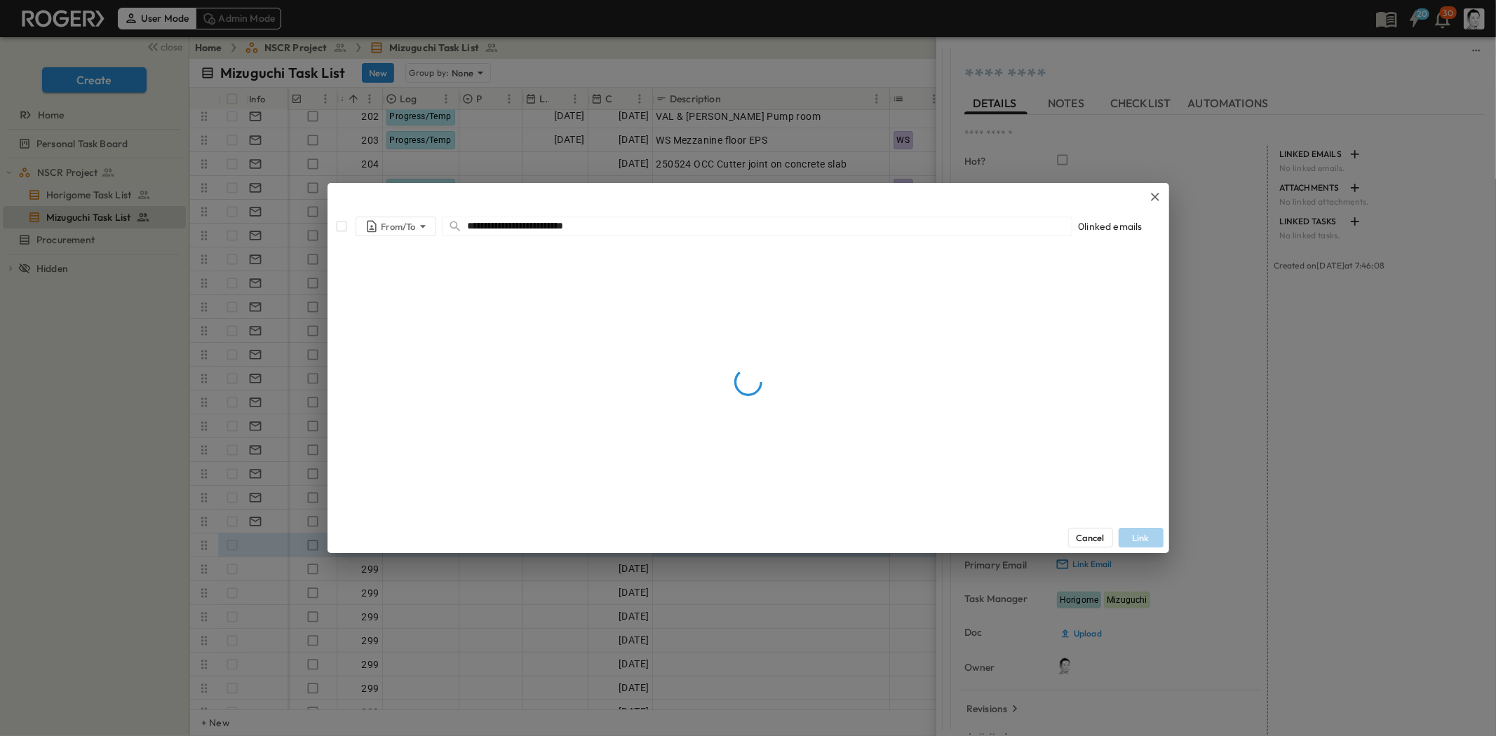
click at [595, 232] on input "**********" at bounding box center [770, 226] width 604 height 20
click at [1104, 533] on button "Cancel" at bounding box center [1090, 538] width 45 height 20
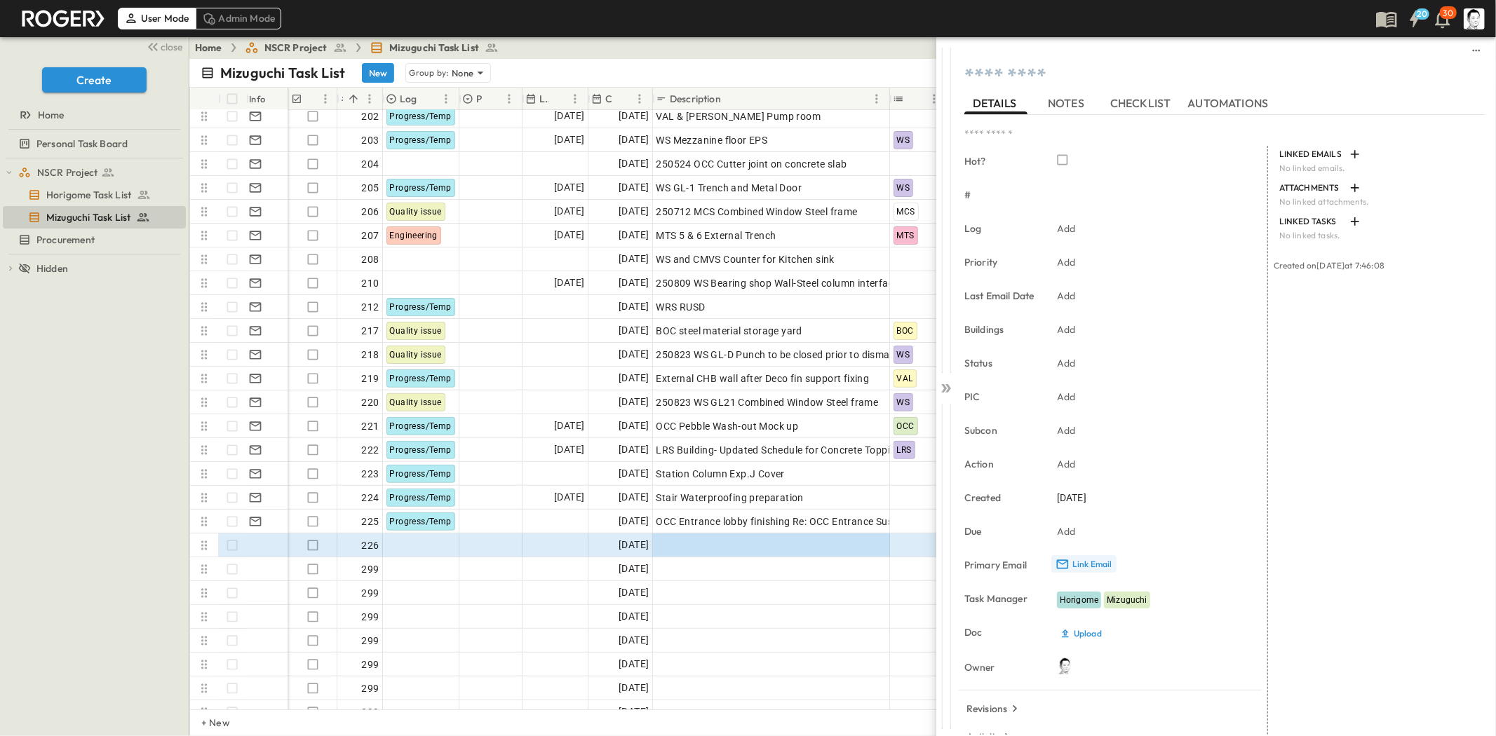
click at [1100, 562] on p "Link Email" at bounding box center [1092, 564] width 40 height 11
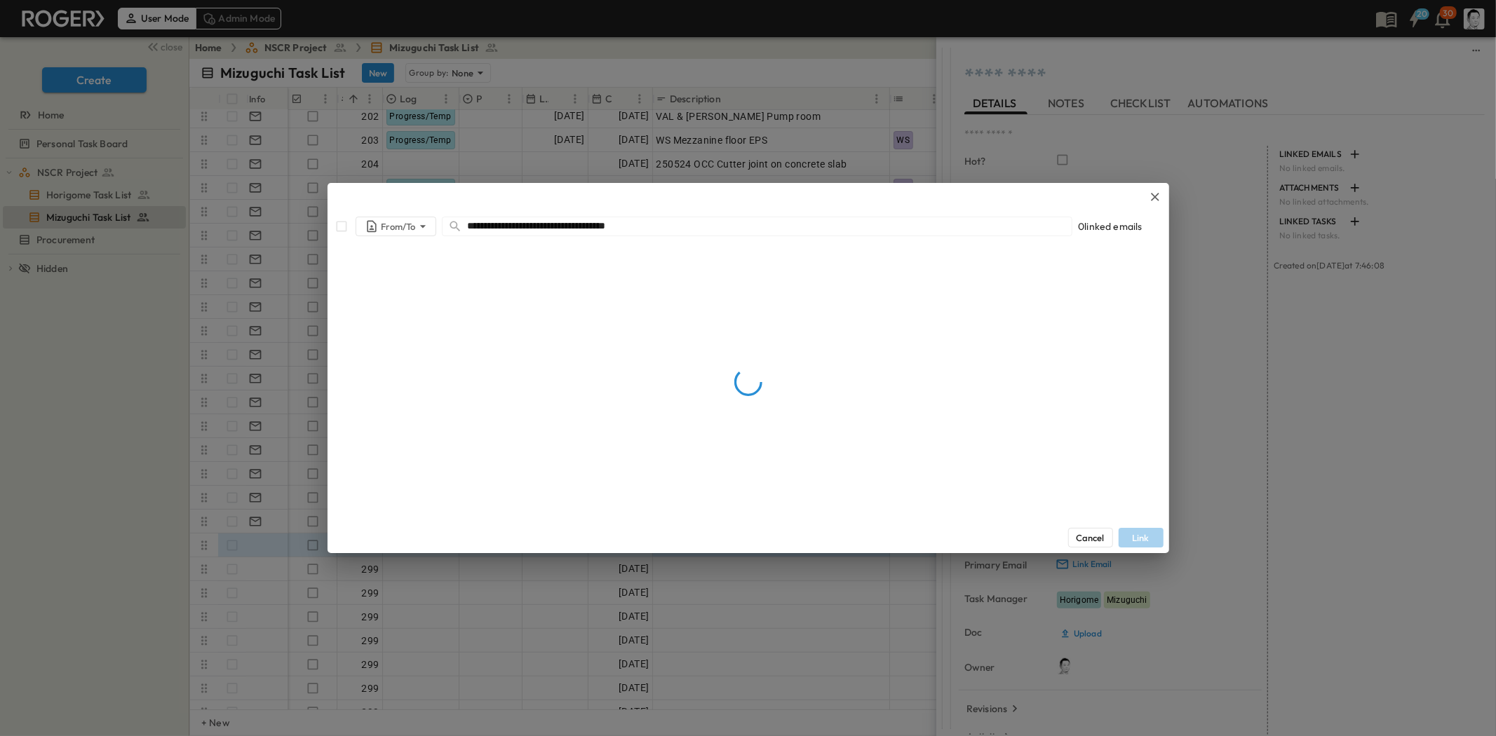
click at [673, 228] on input "**********" at bounding box center [770, 226] width 604 height 20
type input "**********"
click at [1151, 197] on icon "button" at bounding box center [1155, 197] width 14 height 14
